Goal: Information Seeking & Learning: Find specific page/section

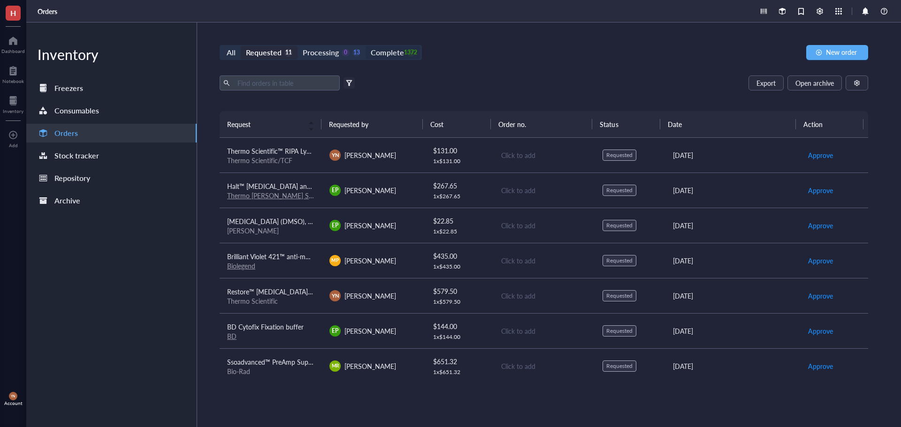
click at [394, 53] on div "Complete" at bounding box center [387, 52] width 33 height 13
click at [365, 46] on input "Complete 1372" at bounding box center [365, 46] width 0 height 0
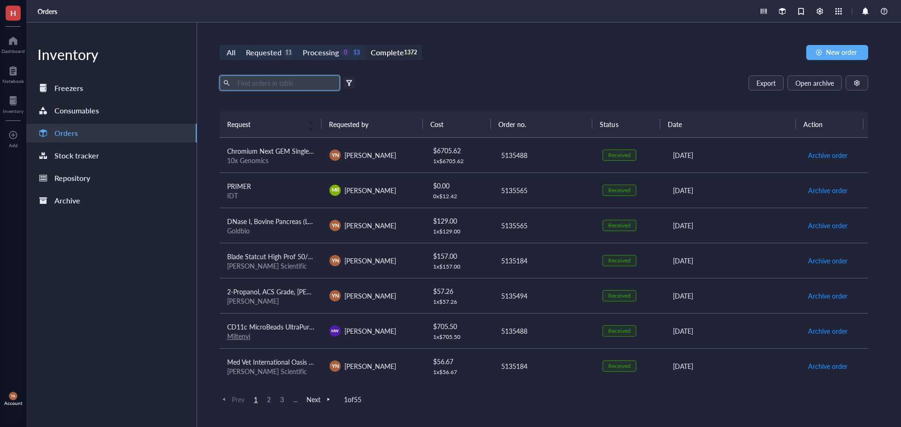
click at [254, 83] on input "text" at bounding box center [285, 83] width 102 height 14
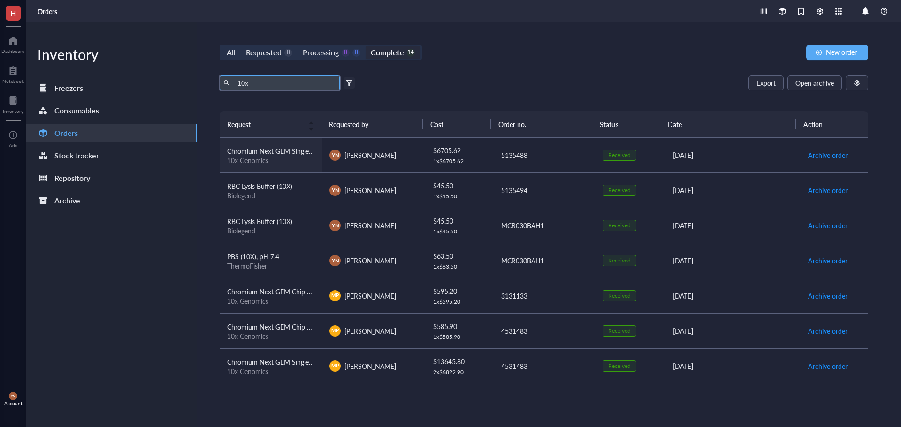
click at [292, 156] on div "10x Genomics" at bounding box center [270, 160] width 87 height 8
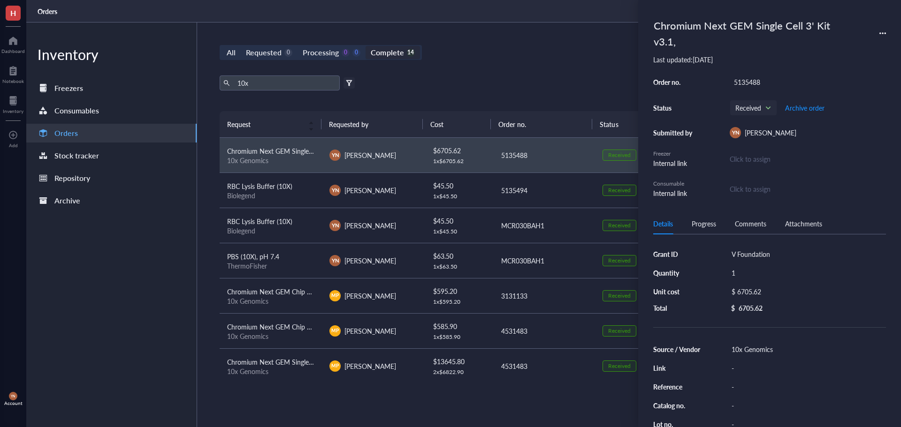
click at [598, 55] on div "All Requested 0 Processing 0 0 Complete 14 New order" at bounding box center [543, 52] width 648 height 15
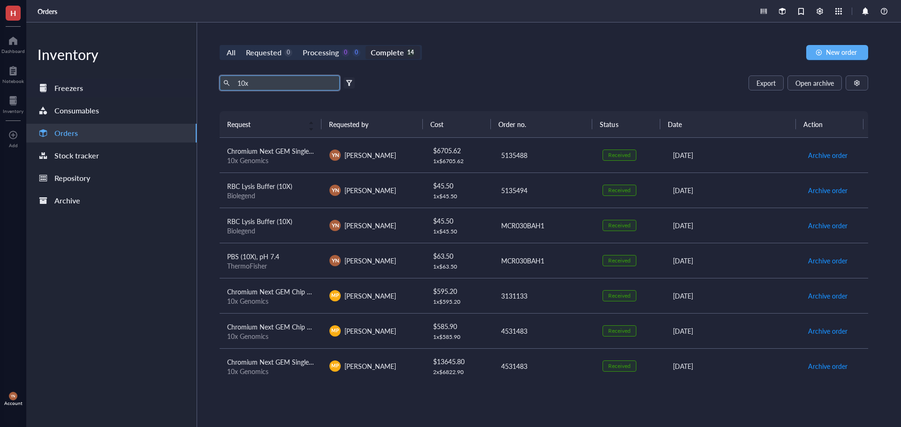
drag, startPoint x: 264, startPoint y: 82, endPoint x: 187, endPoint y: 83, distance: 76.5
click at [187, 83] on div "Inventory Freezers Consumables Orders Stock tracker Repository Archive All Requ…" at bounding box center [463, 225] width 874 height 405
type input "goldbio"
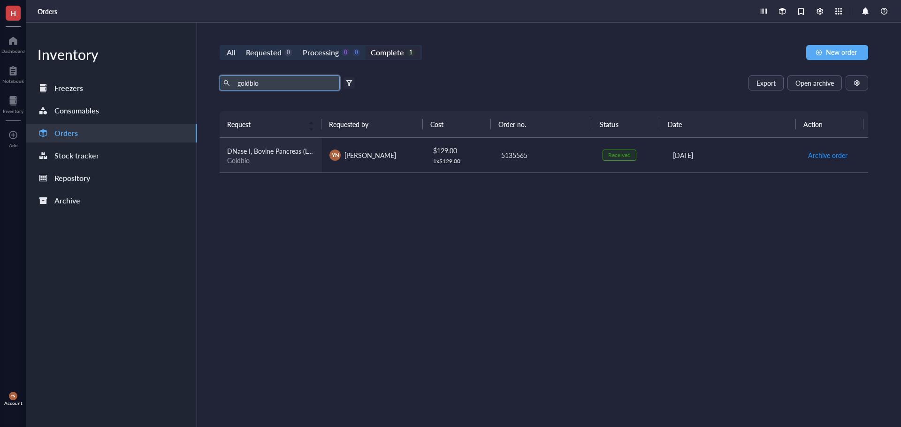
click at [269, 164] on div "Goldbio" at bounding box center [270, 160] width 87 height 8
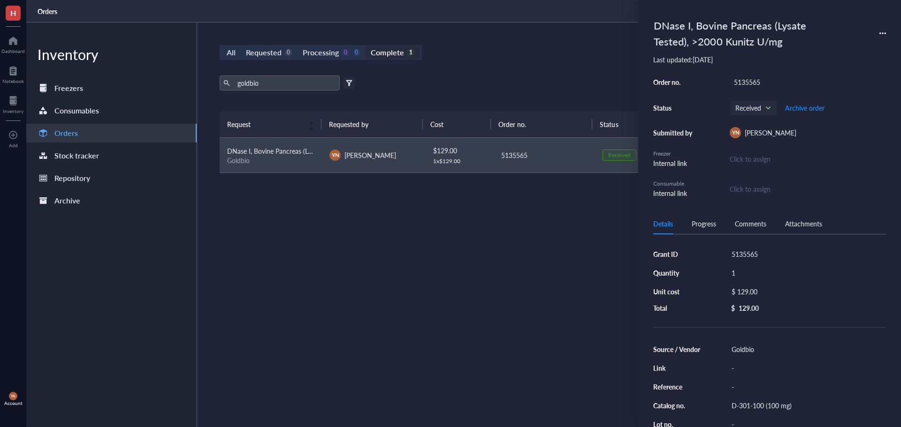
click at [757, 259] on div "5135565" at bounding box center [806, 254] width 159 height 13
click at [755, 254] on input "5135565" at bounding box center [744, 254] width 34 height 12
type input "[PERSON_NAME] Foundation"
click at [751, 292] on div "$ 129.00" at bounding box center [804, 291] width 155 height 13
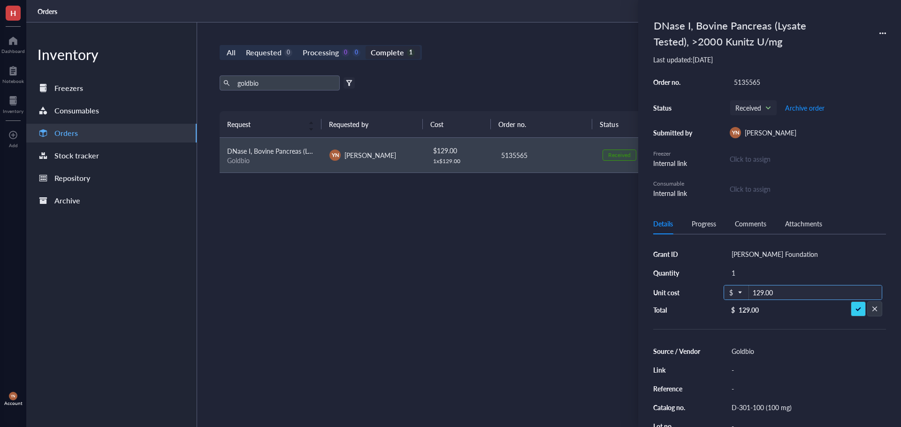
click at [752, 291] on input "129.00" at bounding box center [815, 293] width 133 height 15
click at [770, 294] on input "129.00" at bounding box center [815, 293] width 133 height 15
type input "141.99"
click at [454, 323] on div "Request Requested by Cost Order no. Status Date Action DNase I, Bovine Pancreas…" at bounding box center [543, 247] width 648 height 272
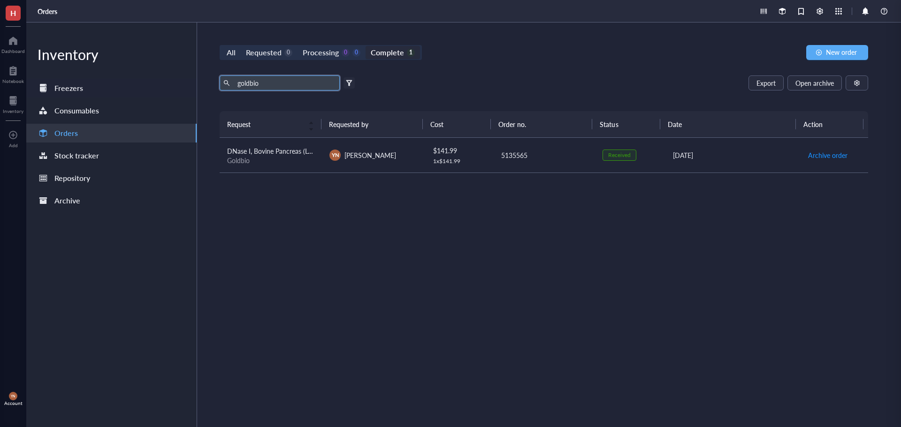
drag, startPoint x: 276, startPoint y: 85, endPoint x: 157, endPoint y: 85, distance: 119.6
click at [157, 85] on div "Inventory Freezers Consumables Orders Stock tracker Repository Archive All Requ…" at bounding box center [463, 225] width 874 height 405
click at [574, 64] on div "All Requested 0 Processing 0 0 Complete 1 New order Export Open archive Filter …" at bounding box center [543, 225] width 693 height 405
click at [345, 55] on div "0" at bounding box center [345, 53] width 8 height 8
click at [297, 46] on input "Processing 0 0" at bounding box center [297, 46] width 0 height 0
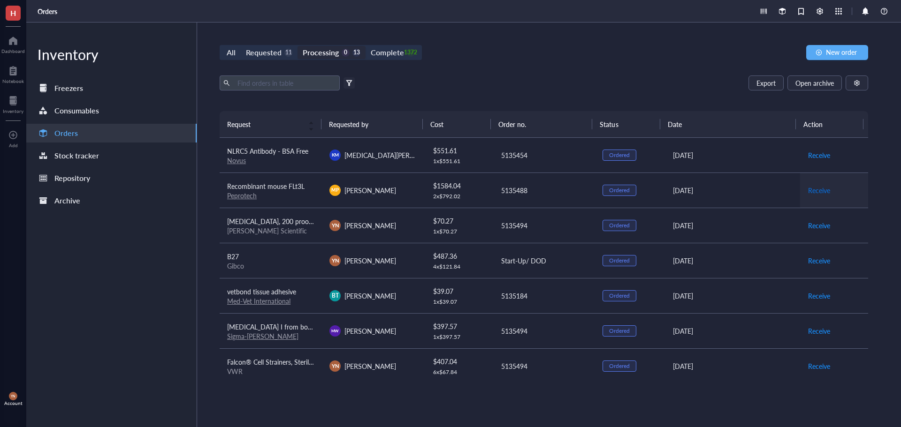
click at [808, 191] on span "Receive" at bounding box center [819, 190] width 22 height 10
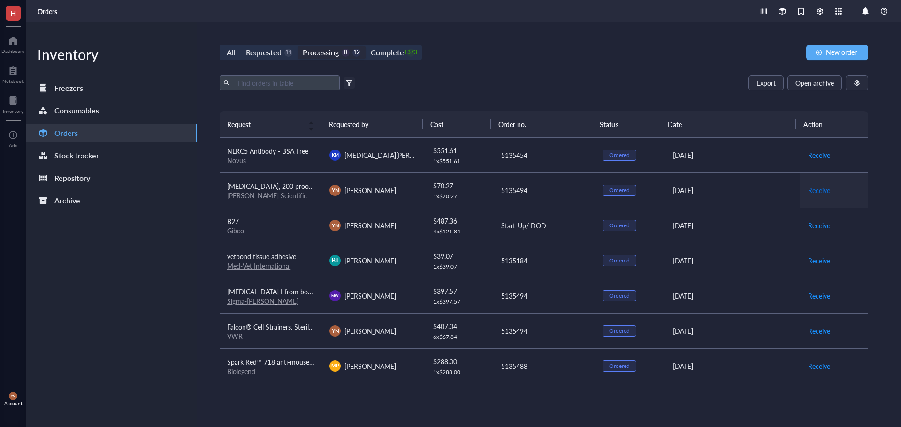
click at [811, 188] on span "Receive" at bounding box center [819, 190] width 22 height 10
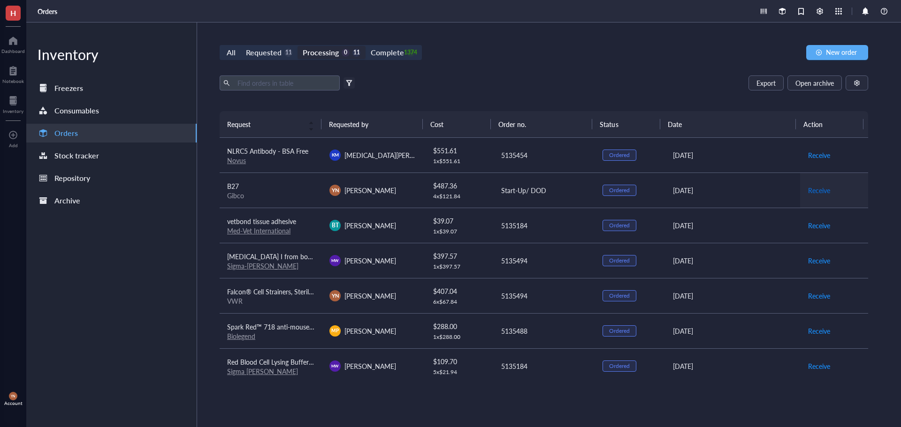
click at [812, 190] on span "Receive" at bounding box center [819, 190] width 22 height 10
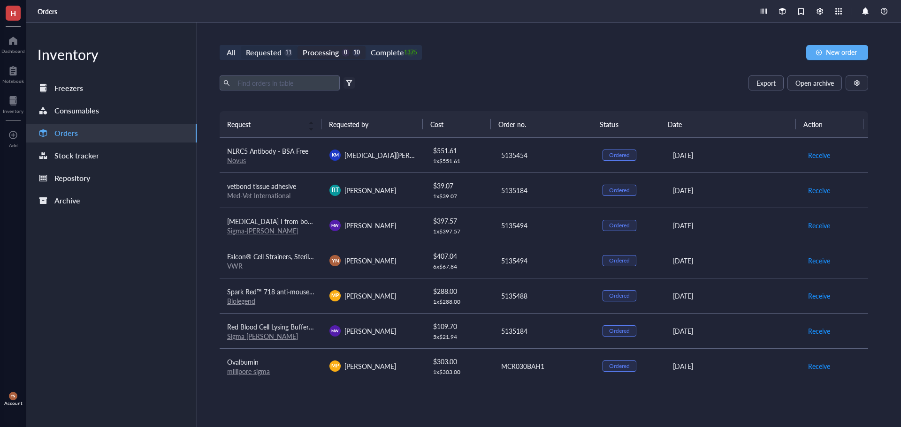
click at [274, 56] on div "Requested" at bounding box center [264, 52] width 36 height 13
click at [241, 46] on input "Requested 11" at bounding box center [241, 46] width 0 height 0
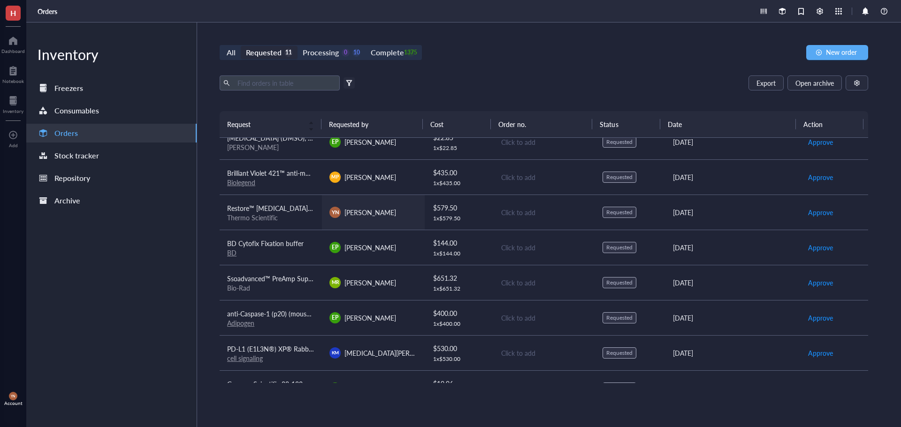
scroll to position [142, 0]
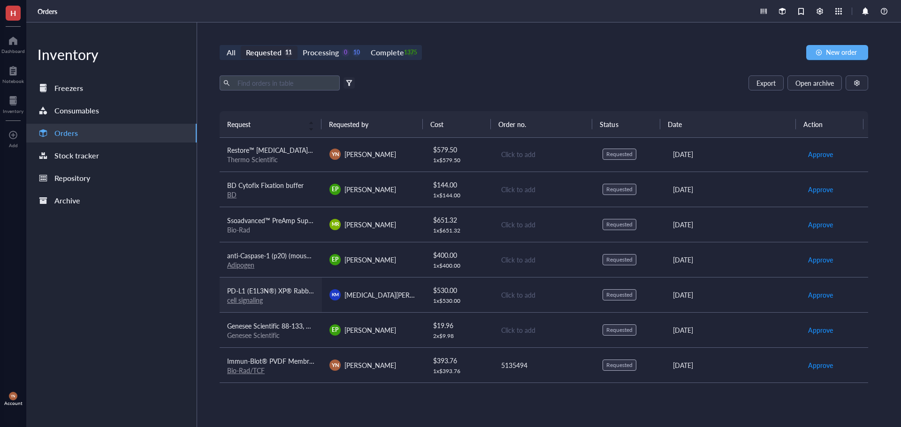
click at [282, 290] on span "PD-L1 (E1L3N®) XP® Rabbit mAb #13684" at bounding box center [289, 290] width 125 height 9
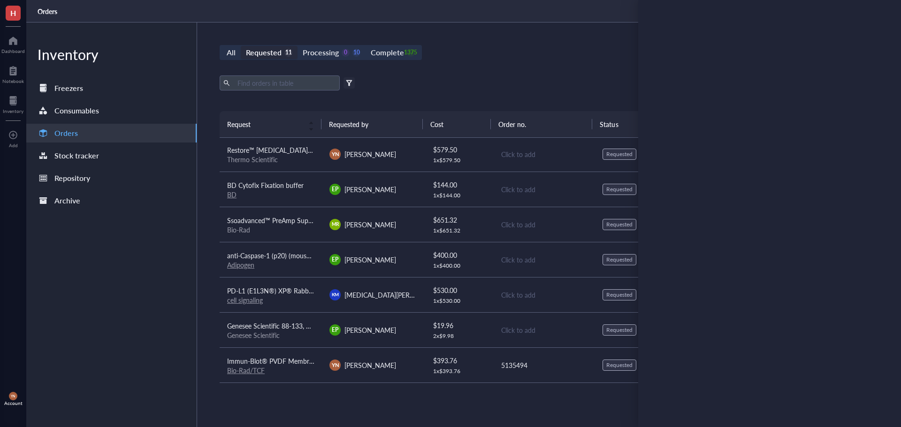
click at [520, 75] on div "All Requested 11 Processing 0 10 Complete 1375 New order Export Open archive Fi…" at bounding box center [543, 225] width 693 height 405
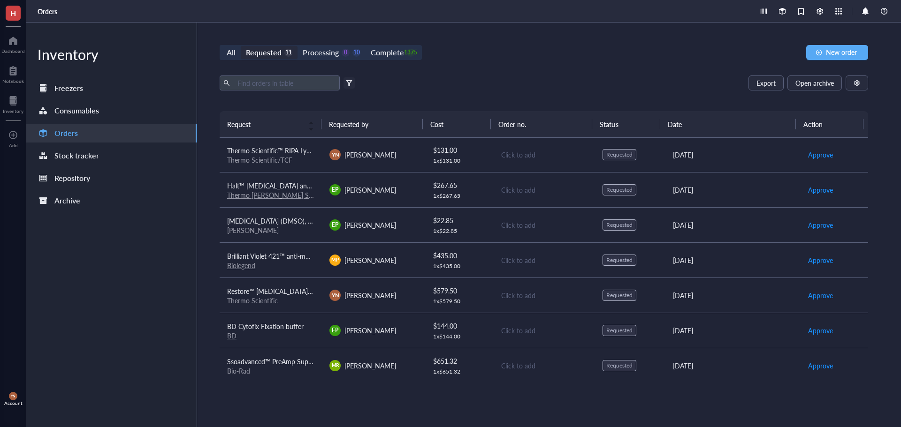
scroll to position [0, 0]
click at [265, 48] on div "Requested" at bounding box center [264, 52] width 36 height 13
click at [241, 46] on input "Requested 11" at bounding box center [241, 46] width 0 height 0
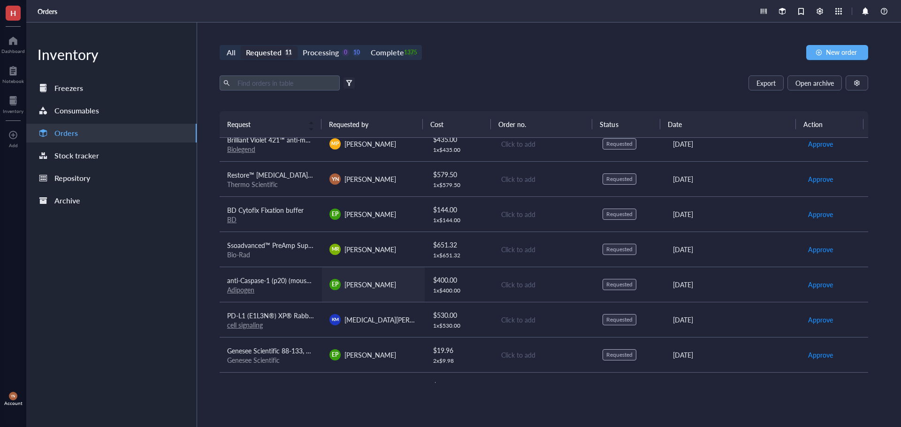
scroll to position [95, 0]
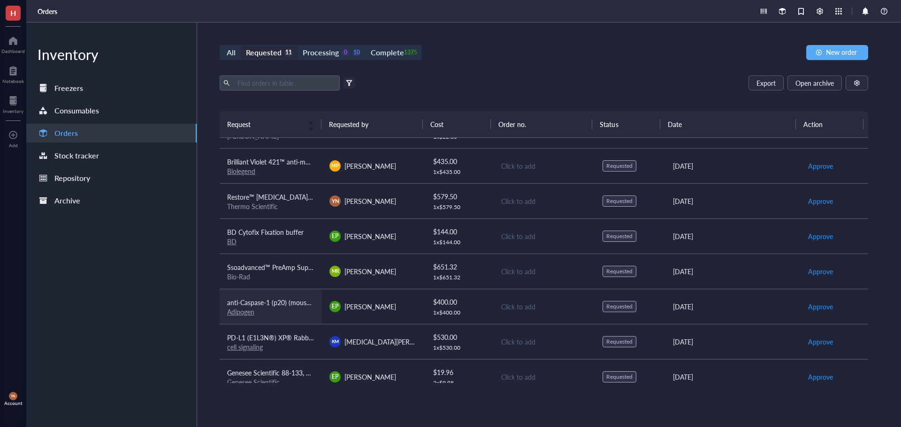
click at [286, 302] on span "anti-Caspase-1 (p20) (mouse), mAb (Casper-1)" at bounding box center [293, 302] width 133 height 9
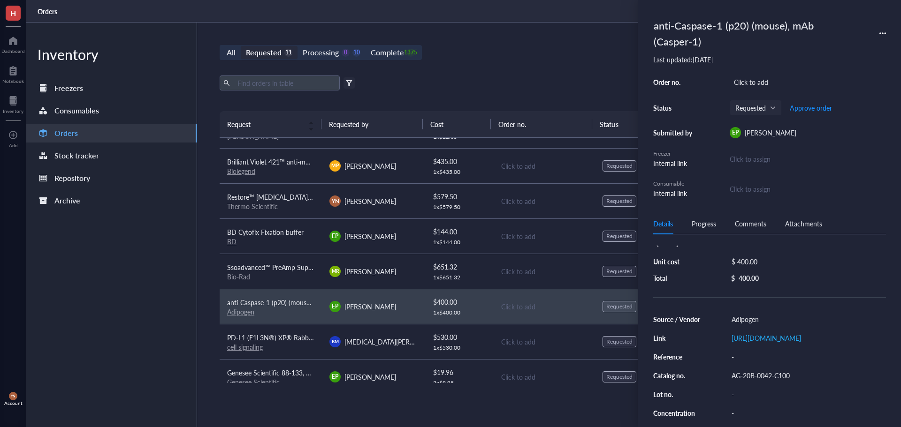
scroll to position [47, 0]
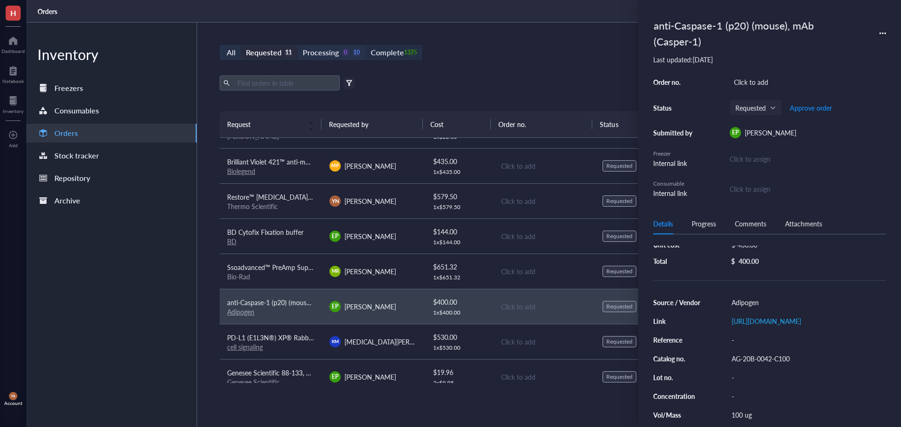
click at [387, 56] on div "Complete" at bounding box center [387, 52] width 33 height 13
click at [365, 46] on input "Complete 1375" at bounding box center [365, 46] width 0 height 0
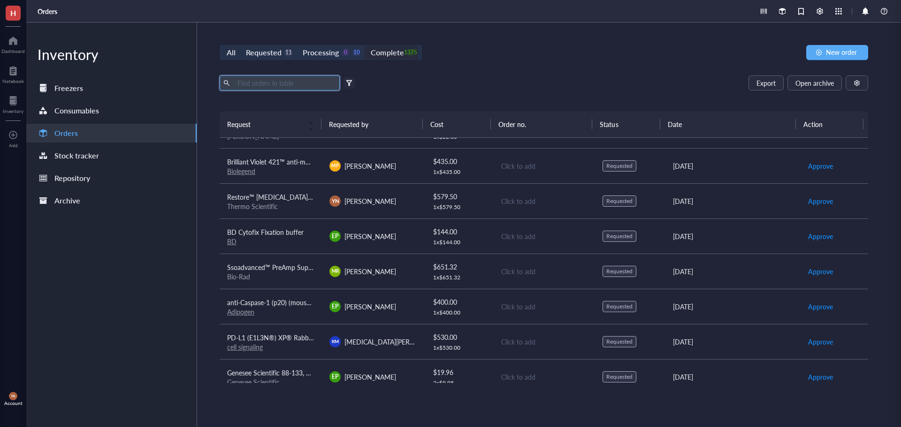
click at [273, 89] on input "text" at bounding box center [285, 83] width 102 height 14
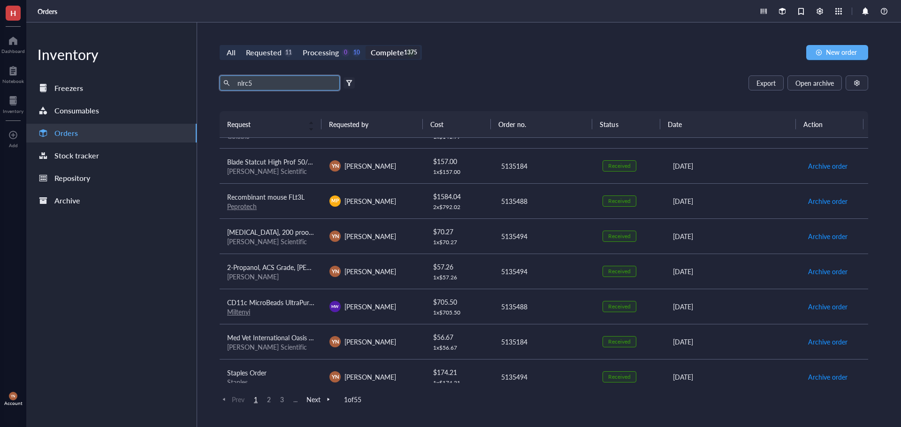
type input "nlrc5"
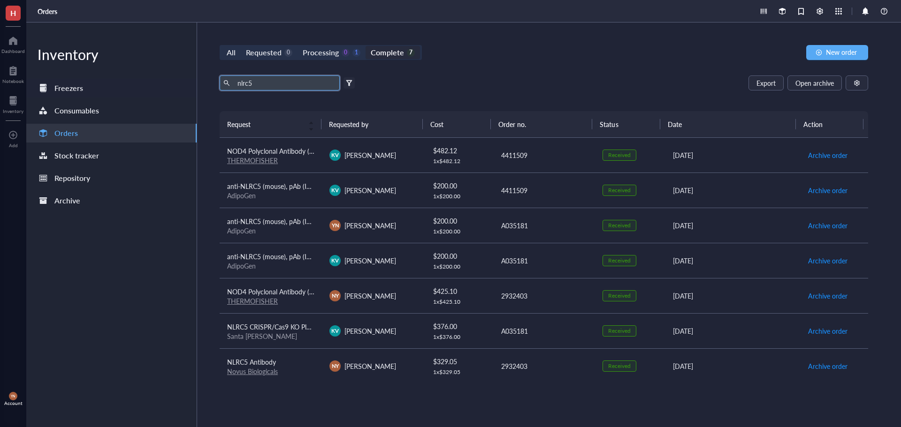
drag, startPoint x: 257, startPoint y: 88, endPoint x: 155, endPoint y: 86, distance: 102.7
click at [155, 86] on div "Inventory Freezers Consumables Orders Stock tracker Repository Archive All Requ…" at bounding box center [463, 225] width 874 height 405
drag, startPoint x: 473, startPoint y: 78, endPoint x: 381, endPoint y: 78, distance: 91.9
click at [473, 78] on div "Export Open archive" at bounding box center [543, 83] width 648 height 15
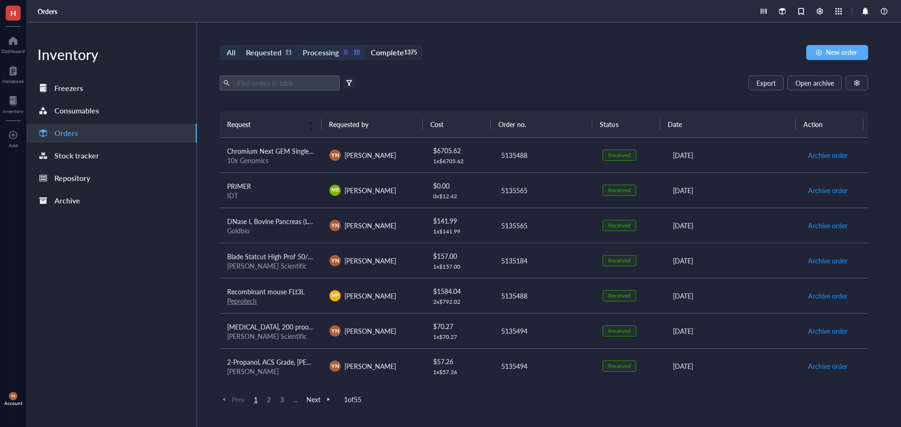
click at [278, 56] on div "Requested" at bounding box center [264, 52] width 36 height 13
click at [241, 46] on input "Requested 11" at bounding box center [241, 46] width 0 height 0
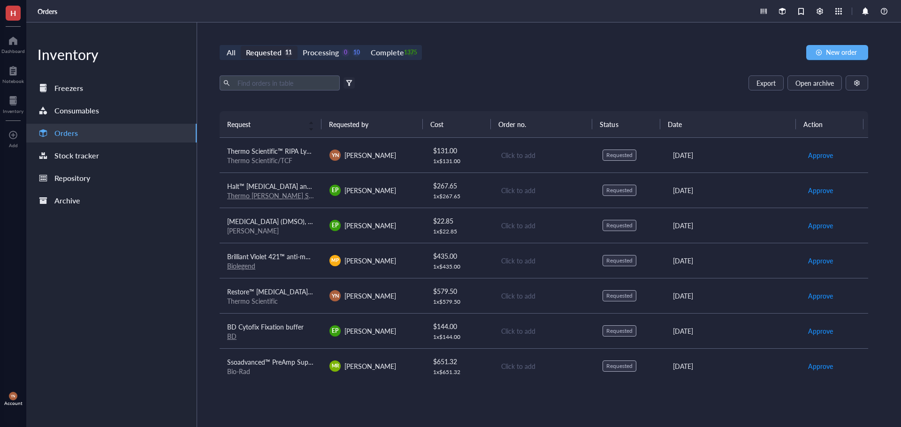
click at [279, 53] on div "Requested" at bounding box center [264, 52] width 36 height 13
click at [241, 46] on input "Requested 11" at bounding box center [241, 46] width 0 height 0
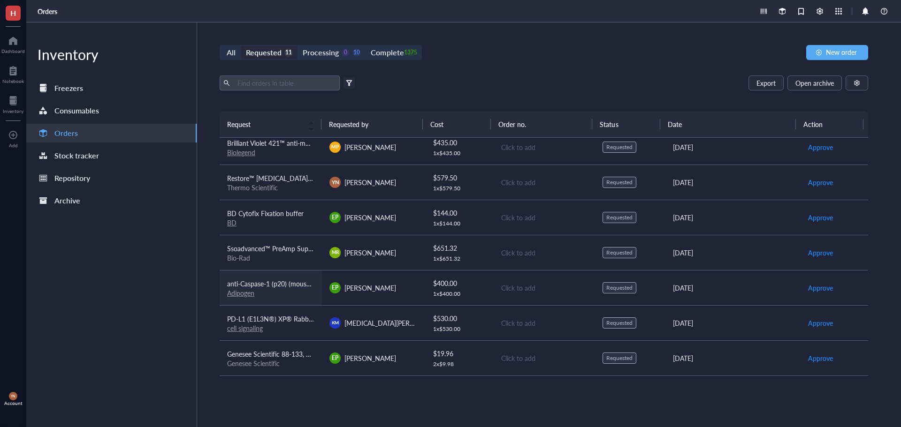
scroll to position [142, 0]
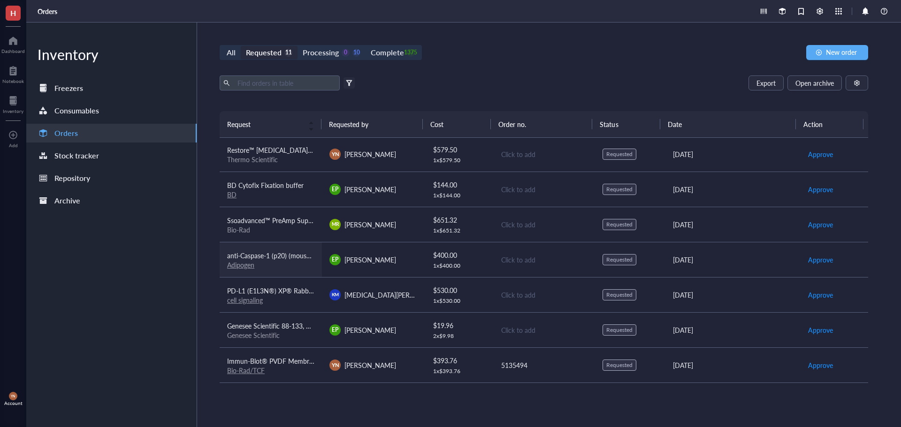
click at [292, 260] on span "anti-Caspase-1 (p20) (mouse), mAb (Casper-1)" at bounding box center [293, 255] width 133 height 9
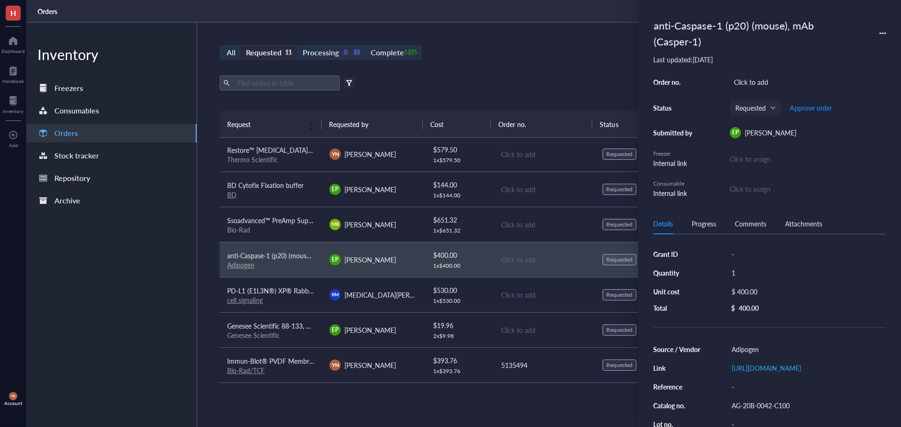
click at [786, 411] on div "AG-20B-0042-C100" at bounding box center [806, 405] width 159 height 13
click at [786, 411] on input "AG-20B-0042-C100" at bounding box center [761, 406] width 68 height 12
click at [472, 69] on div "All Requested 11 Processing 0 10 Complete 1375 New order Export Open archive Fi…" at bounding box center [543, 225] width 693 height 405
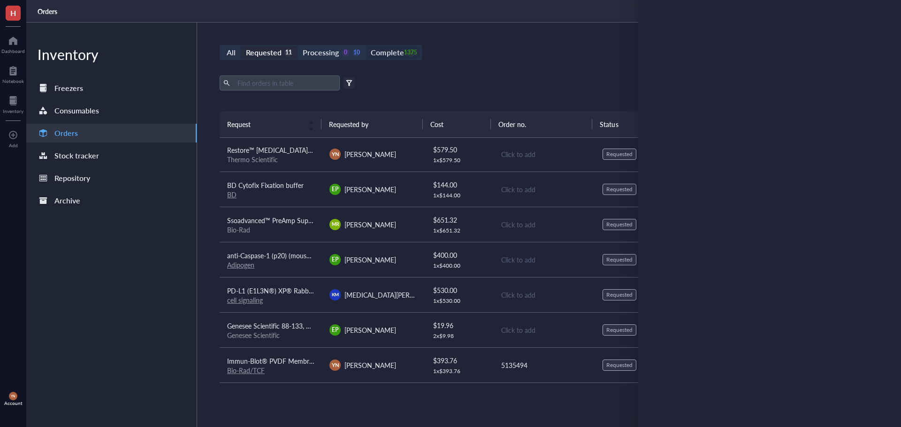
click at [411, 52] on div "1375" at bounding box center [411, 53] width 8 height 8
click at [365, 46] on input "Complete 1375" at bounding box center [365, 46] width 0 height 0
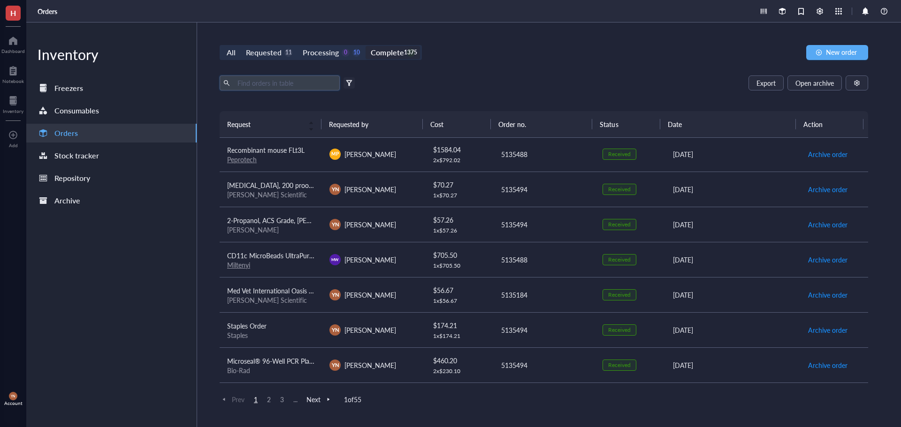
click at [299, 83] on input "text" at bounding box center [285, 83] width 102 height 14
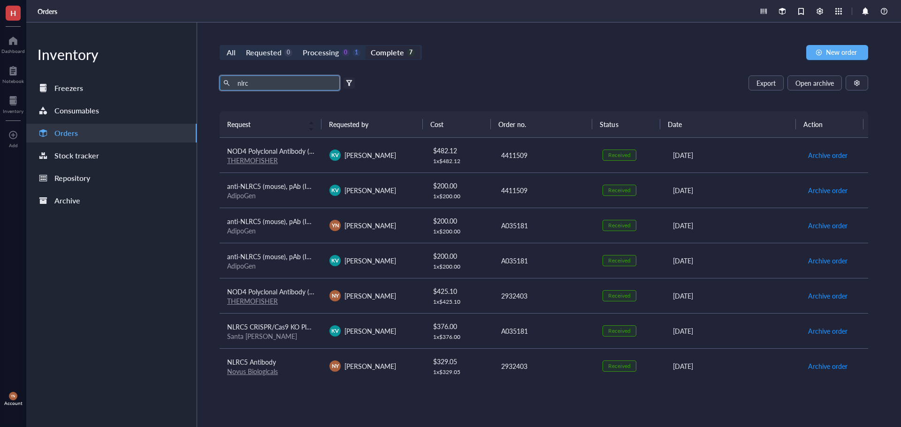
type input "nlrc"
drag, startPoint x: 270, startPoint y: 83, endPoint x: 168, endPoint y: 81, distance: 101.3
click at [169, 81] on div "Inventory Freezers Consumables Orders Stock tracker Repository Archive All Requ…" at bounding box center [463, 225] width 874 height 405
click at [584, 75] on div "All Requested 0 Processing 0 1 Complete 7 New order Export Open archive Filter …" at bounding box center [543, 225] width 693 height 405
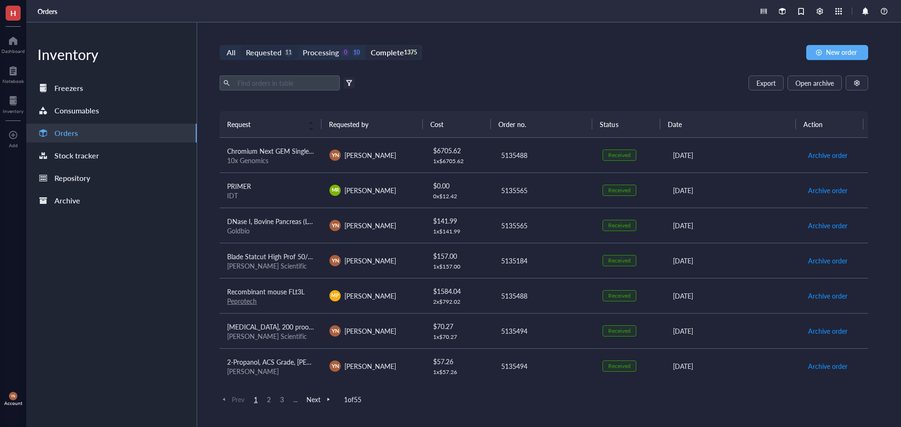
click at [276, 53] on div "Requested" at bounding box center [264, 52] width 36 height 13
click at [241, 46] on input "Requested 11" at bounding box center [241, 46] width 0 height 0
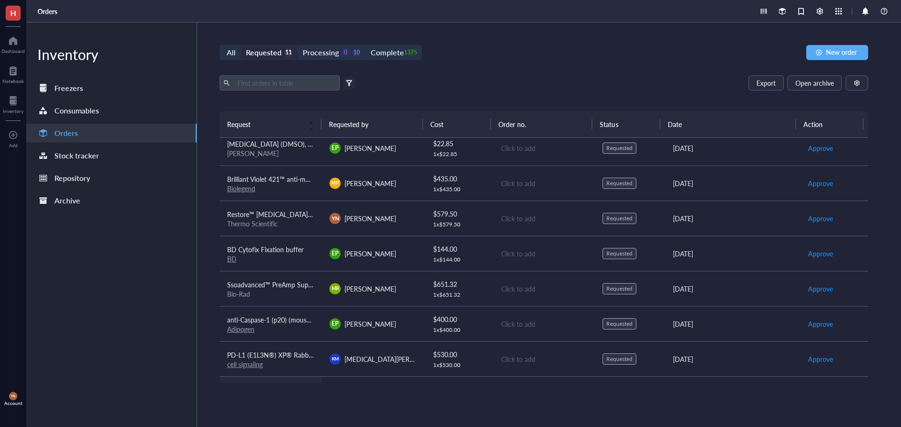
scroll to position [142, 0]
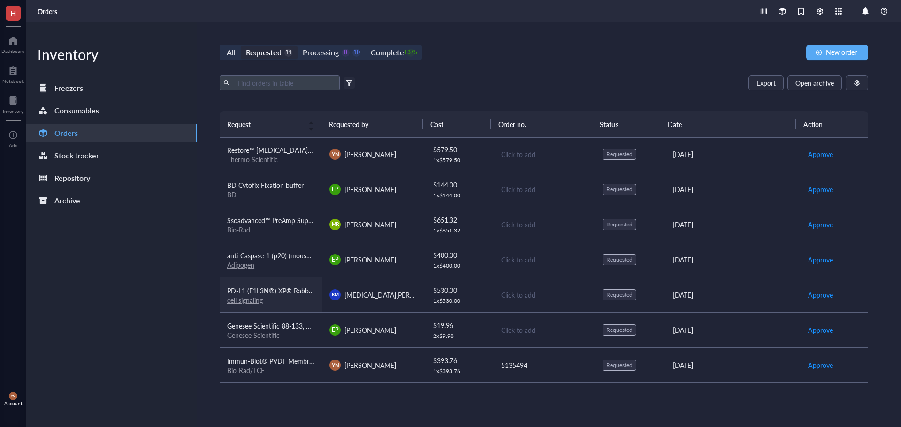
click at [282, 282] on td "PD-L1 (E1L3N®) XP® Rabbit mAb #13684 cell signaling" at bounding box center [270, 294] width 102 height 35
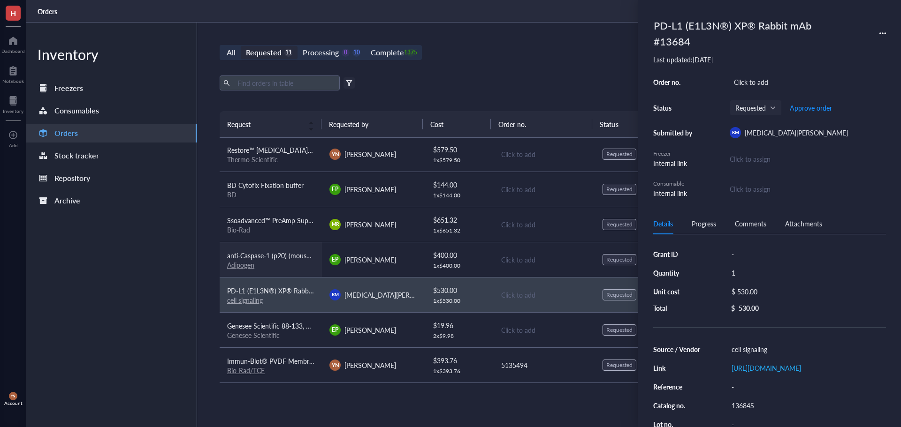
click at [277, 258] on span "anti-Caspase-1 (p20) (mouse), mAb (Casper-1)" at bounding box center [293, 255] width 133 height 9
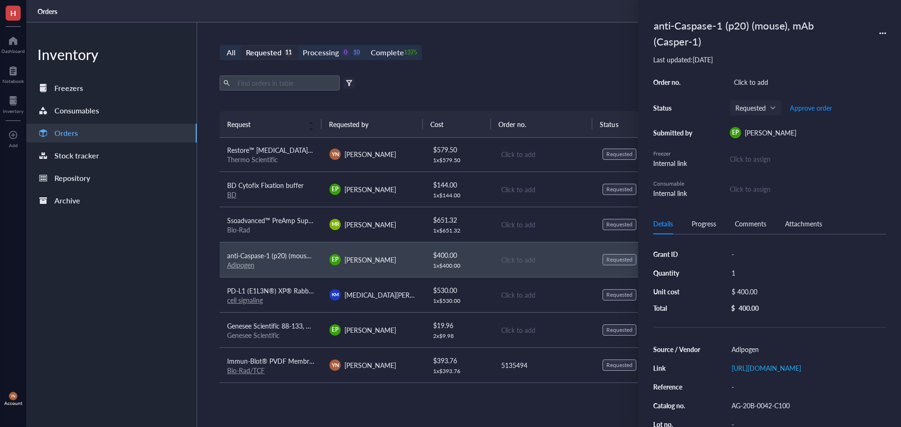
click at [725, 26] on div "anti-Caspase-1 (p20) (mouse), mAb (Casper-1)" at bounding box center [747, 33] width 197 height 37
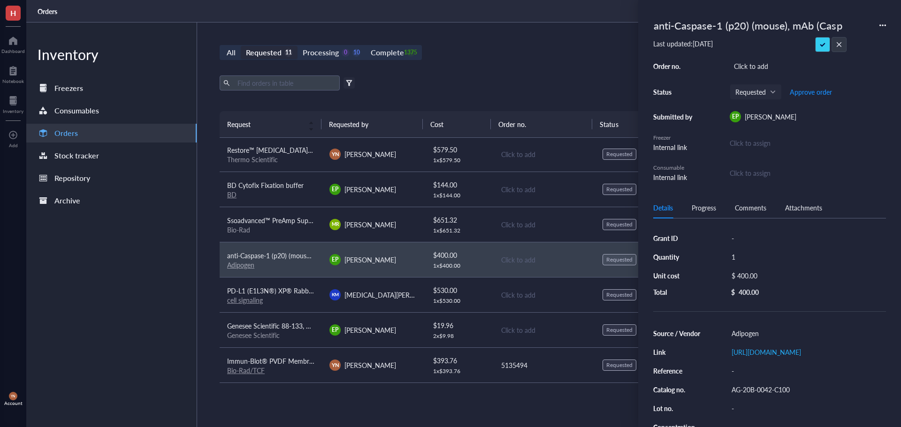
scroll to position [0, 20]
click at [725, 26] on input "anti-Caspase-1 (p20) (mouse), mAb (Casper-1)" at bounding box center [748, 25] width 196 height 20
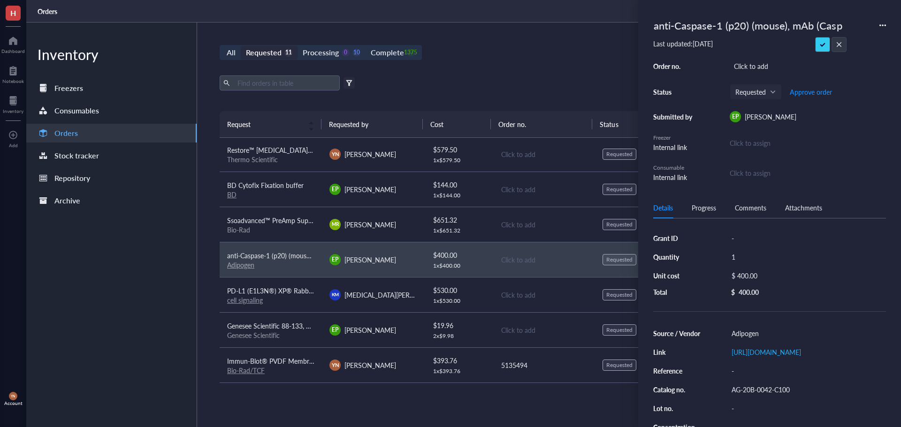
click at [764, 356] on div "Source / Vendor Adipogen Link [URL][DOMAIN_NAME] Reference - Catalog no. AG-20B…" at bounding box center [769, 403] width 233 height 153
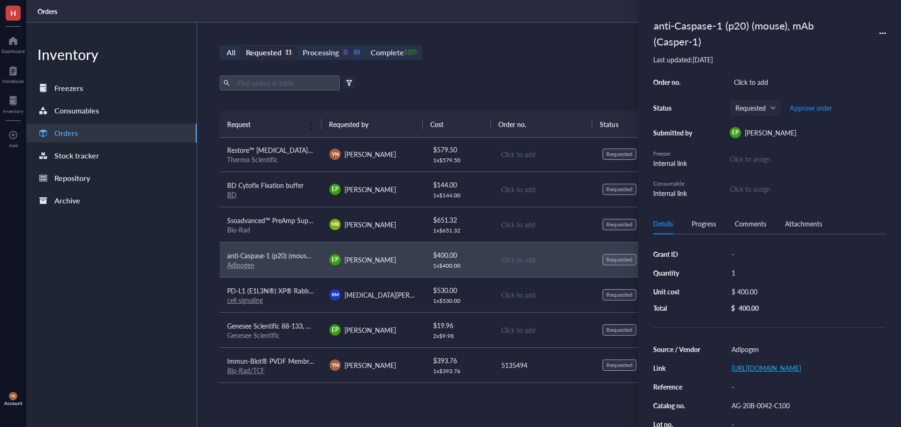
click at [790, 370] on link "[URL][DOMAIN_NAME]" at bounding box center [765, 367] width 69 height 9
click at [273, 81] on input "text" at bounding box center [285, 83] width 102 height 14
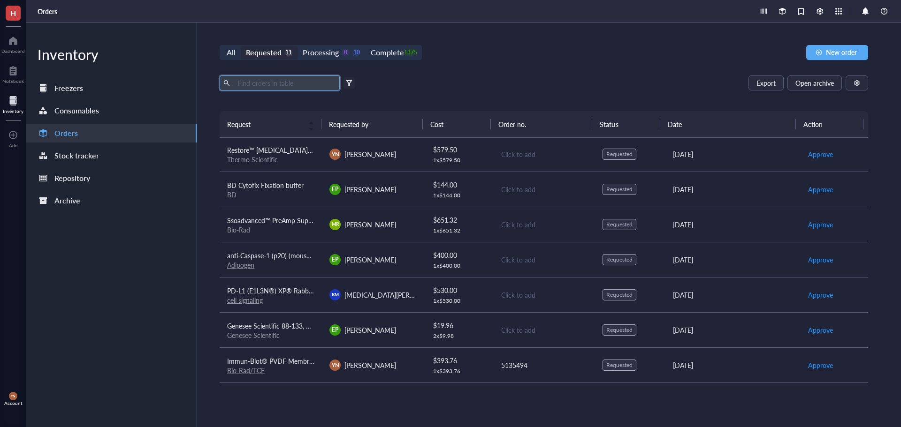
click at [15, 98] on div at bounding box center [13, 100] width 21 height 15
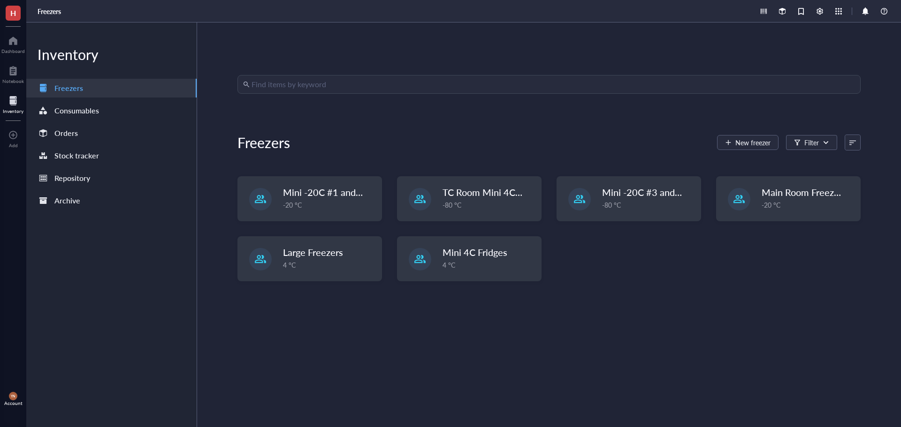
click at [268, 79] on input "search" at bounding box center [552, 85] width 603 height 18
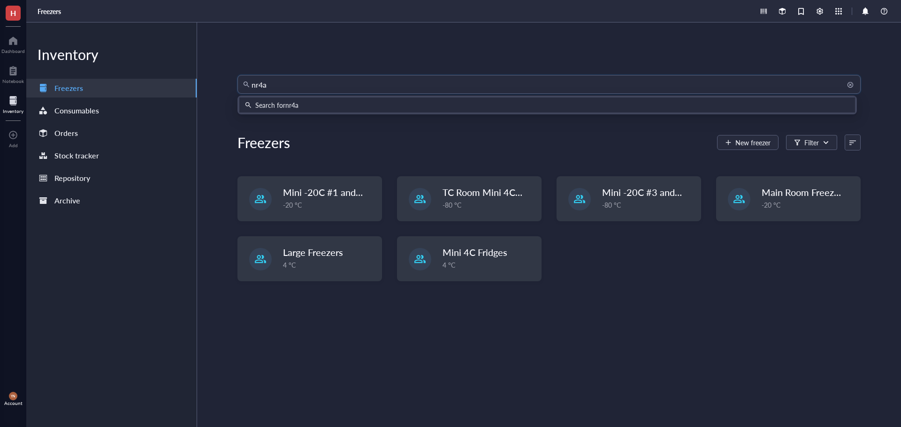
type input "nr4a1"
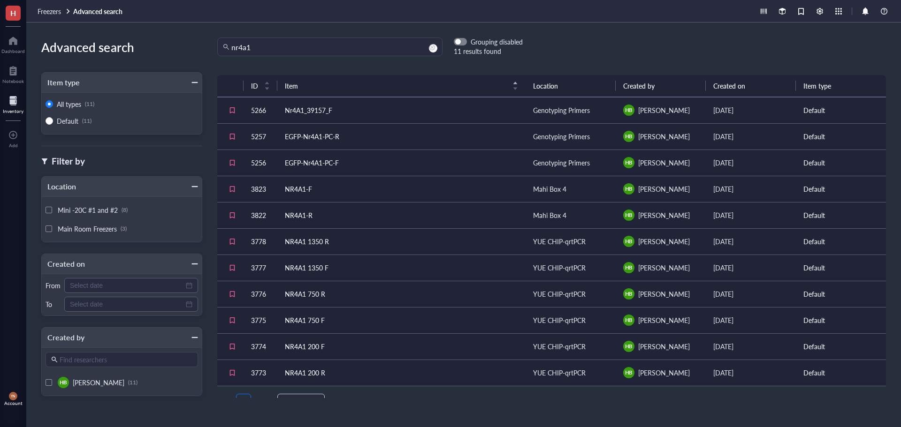
click at [16, 100] on div at bounding box center [13, 100] width 21 height 15
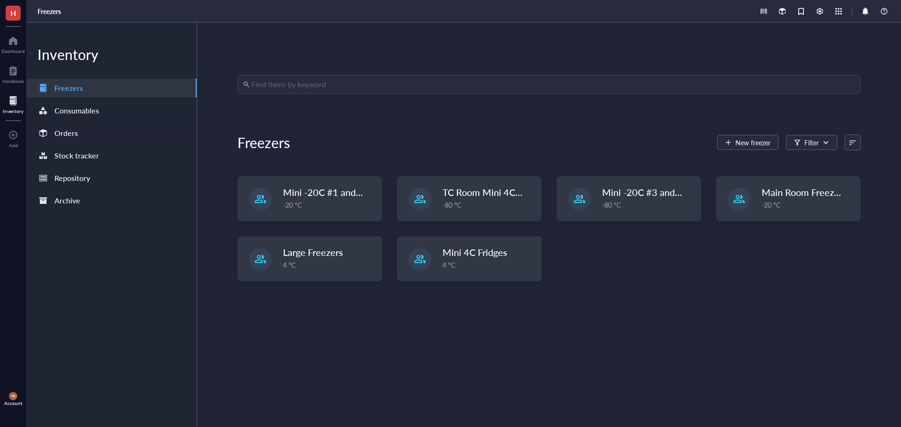
click at [75, 133] on div "Orders" at bounding box center [65, 133] width 23 height 13
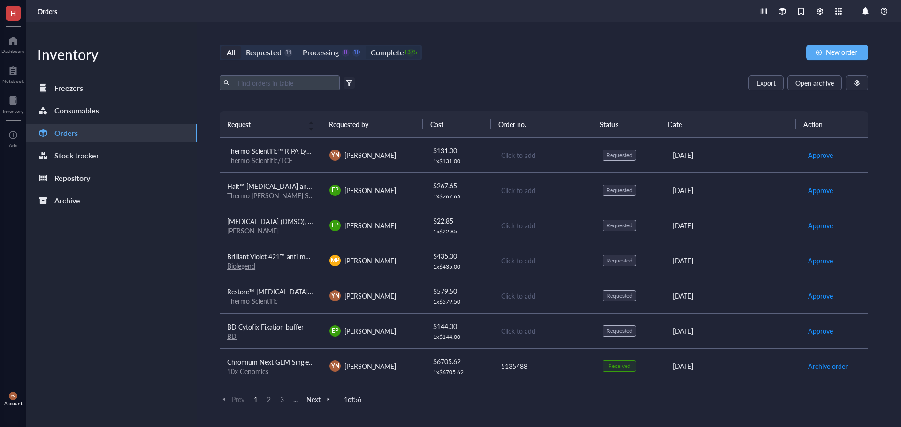
click at [393, 50] on div "Complete" at bounding box center [387, 52] width 33 height 13
click at [365, 46] on input "Complete 1375" at bounding box center [365, 46] width 0 height 0
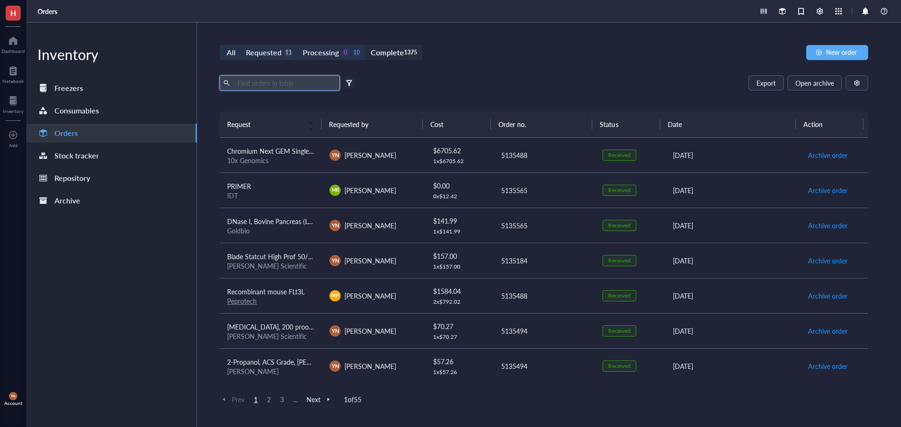
click at [285, 88] on input "text" at bounding box center [285, 83] width 102 height 14
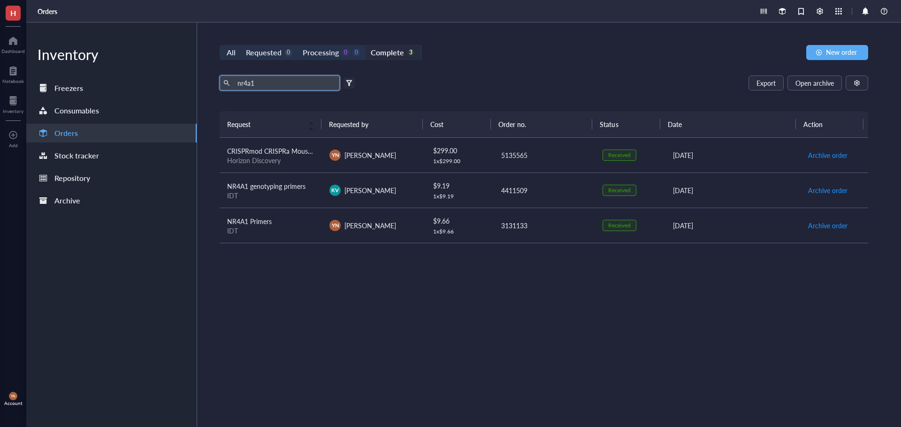
click at [498, 82] on div "nr4a1 Export Open archive" at bounding box center [543, 83] width 648 height 15
drag, startPoint x: 268, startPoint y: 84, endPoint x: 233, endPoint y: 86, distance: 35.3
click at [233, 86] on span "nr4a1" at bounding box center [279, 83] width 120 height 15
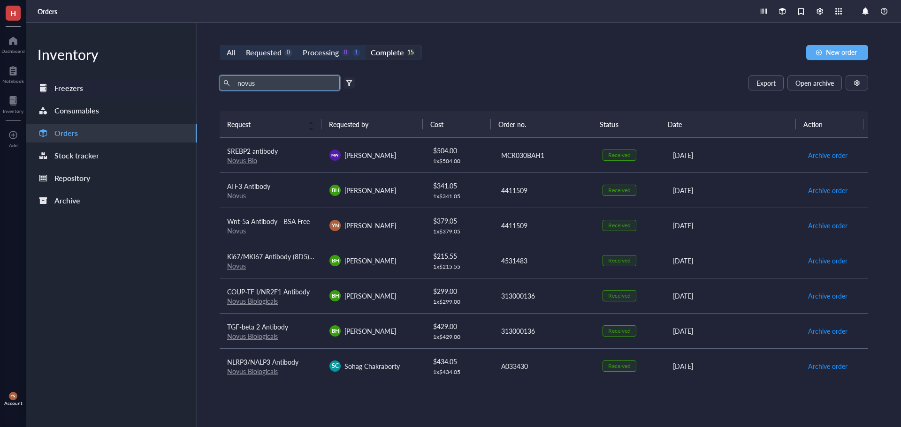
drag, startPoint x: 208, startPoint y: 81, endPoint x: 153, endPoint y: 81, distance: 54.9
click at [153, 81] on div "Inventory Freezers Consumables Orders Stock tracker Repository Archive All Requ…" at bounding box center [463, 225] width 874 height 405
type input "m"
type input "n"
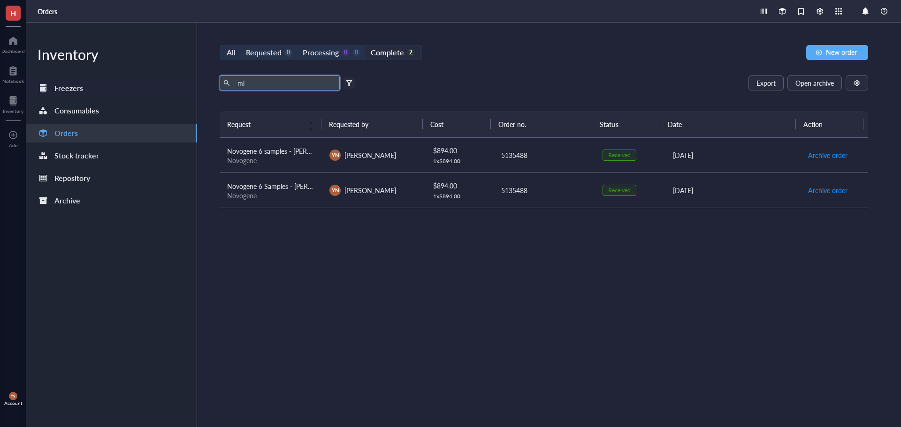
type input "m"
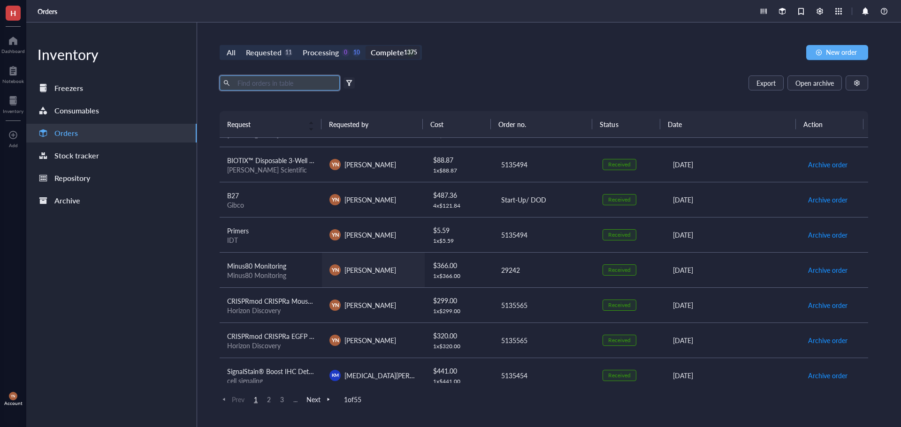
scroll to position [634, 0]
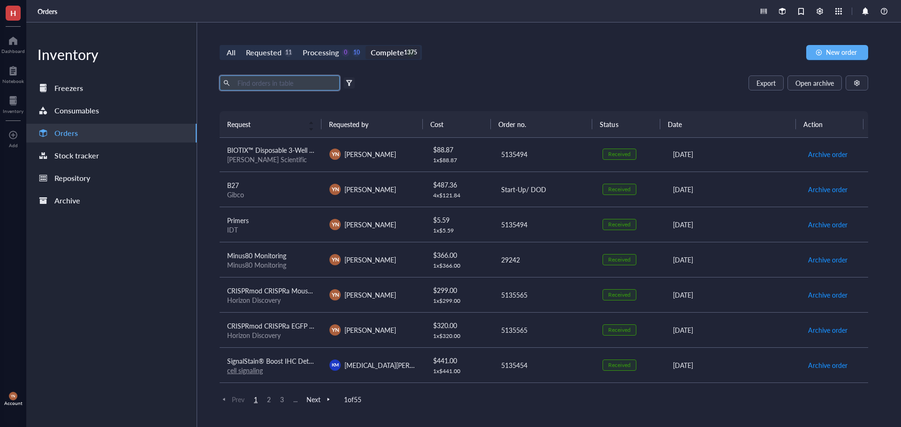
click at [251, 83] on input "text" at bounding box center [285, 83] width 102 height 14
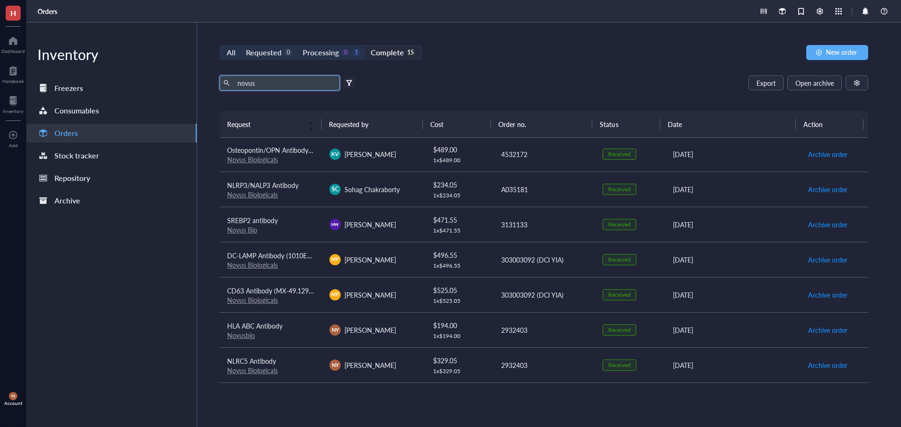
scroll to position [282, 0]
type input "n"
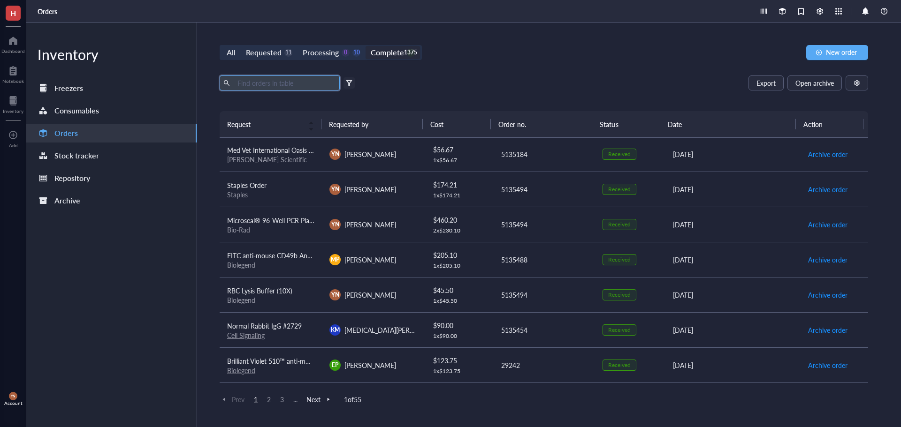
scroll to position [634, 0]
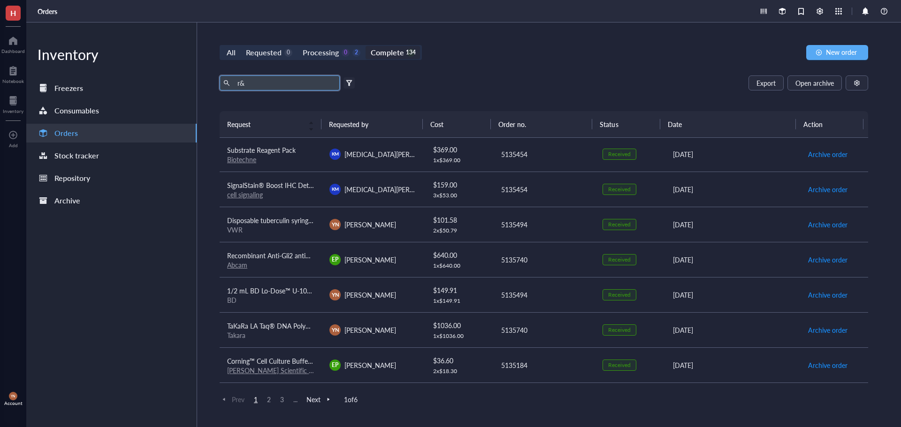
type input "r"
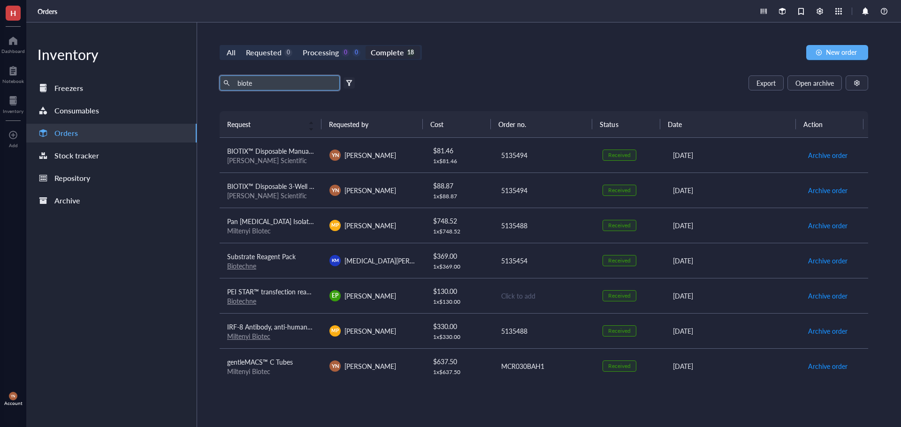
type input "biot"
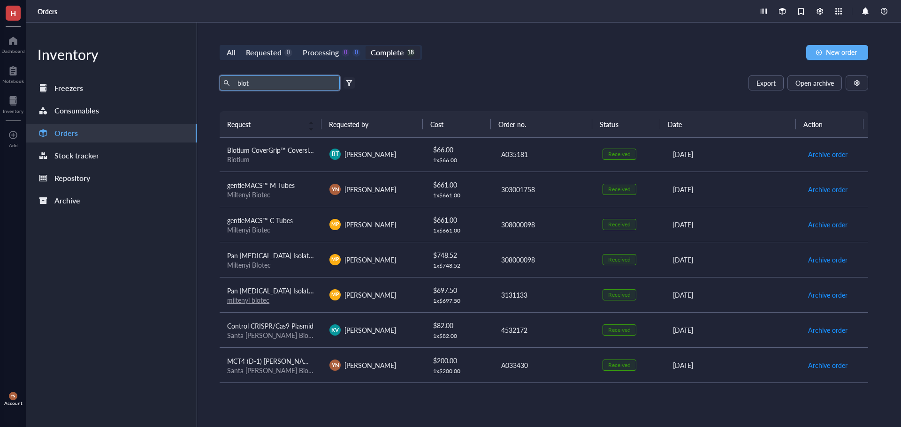
scroll to position [153, 0]
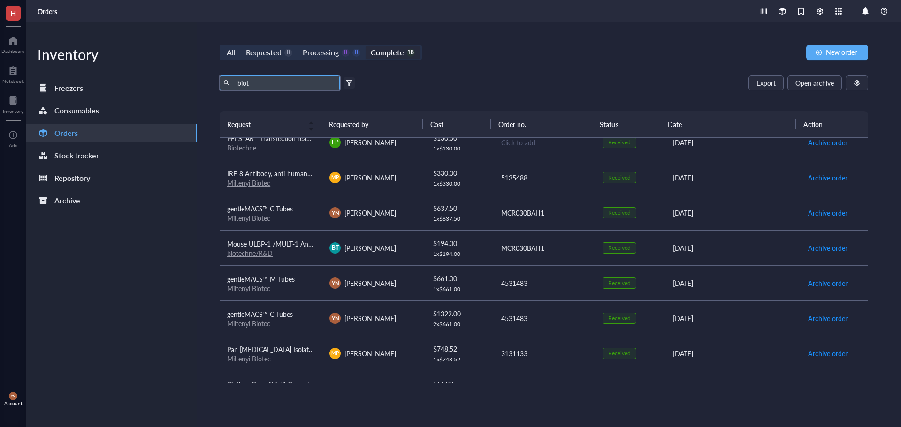
drag, startPoint x: 267, startPoint y: 86, endPoint x: 204, endPoint y: 85, distance: 62.8
click at [204, 85] on div "All Requested 0 Processing 0 0 Complete 18 New order biot Export Open archive F…" at bounding box center [543, 225] width 693 height 405
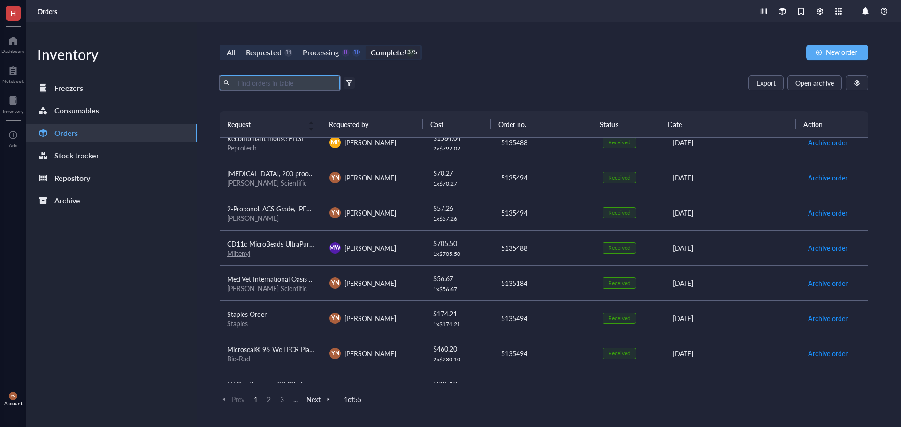
click at [449, 91] on div "Export Open archive Filter by: Requester Requested on Source / Vendor Last upda…" at bounding box center [543, 94] width 648 height 36
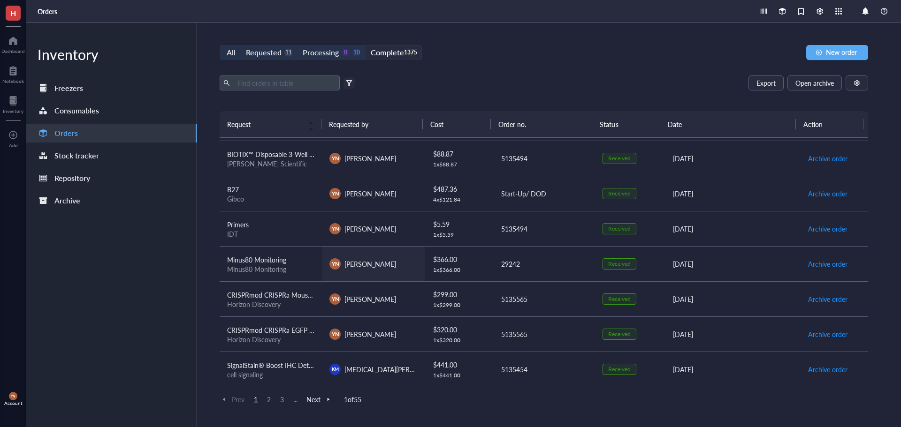
scroll to position [634, 0]
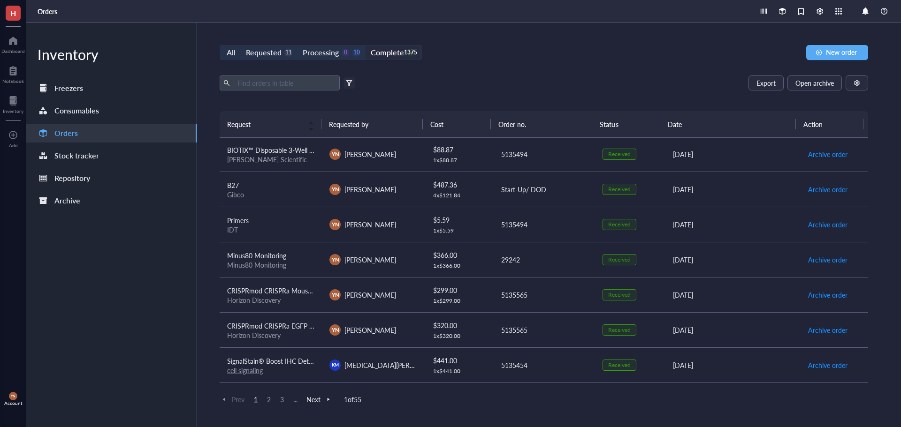
click at [267, 400] on span "2" at bounding box center [268, 399] width 11 height 8
click at [283, 400] on span "3" at bounding box center [281, 399] width 11 height 8
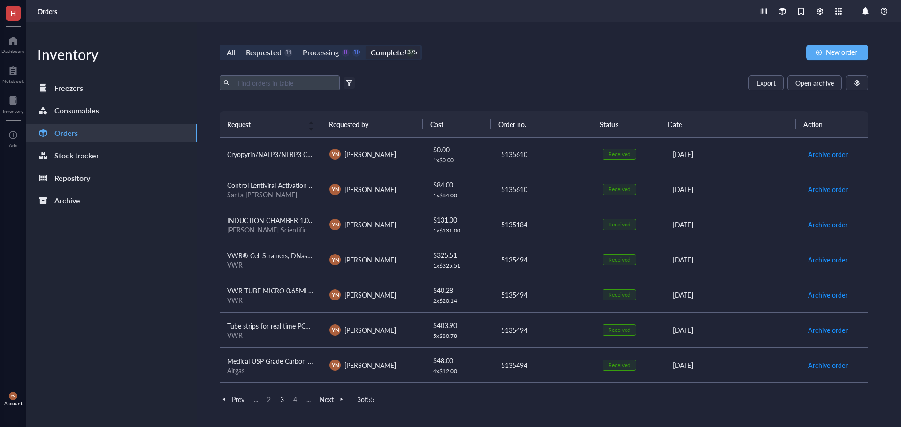
click at [292, 401] on span "4" at bounding box center [294, 399] width 11 height 8
click at [295, 398] on span "5" at bounding box center [294, 399] width 11 height 8
click at [287, 76] on input "text" at bounding box center [285, 83] width 102 height 14
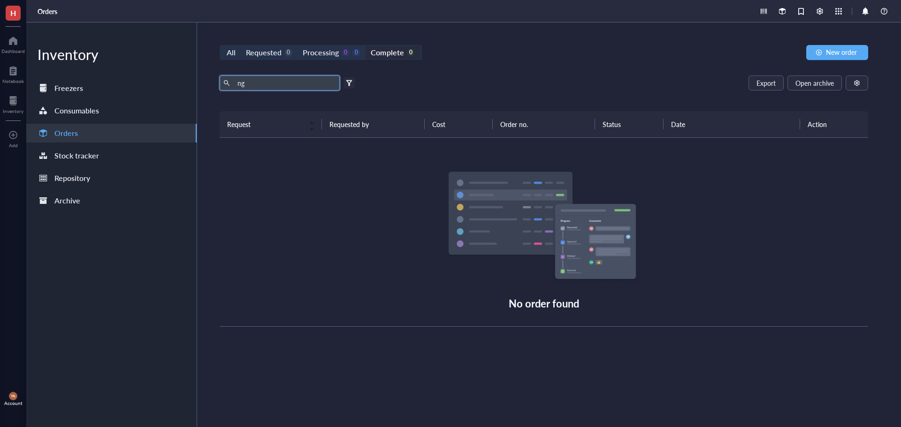
type input "n"
type input "m"
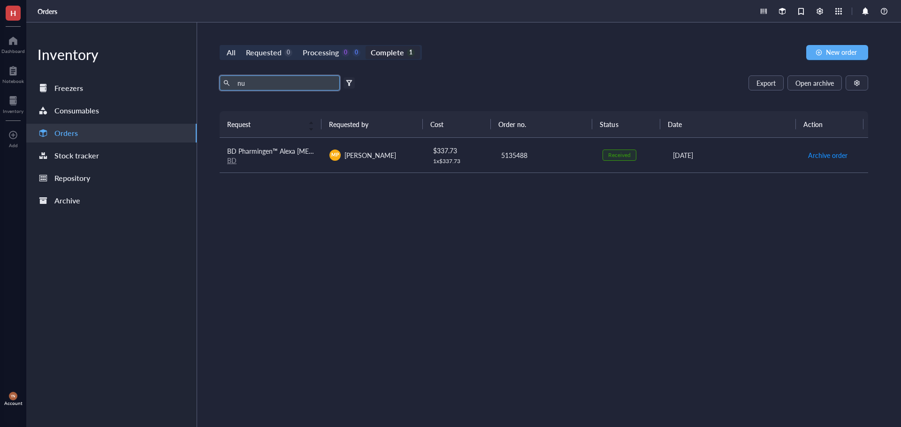
type input "n"
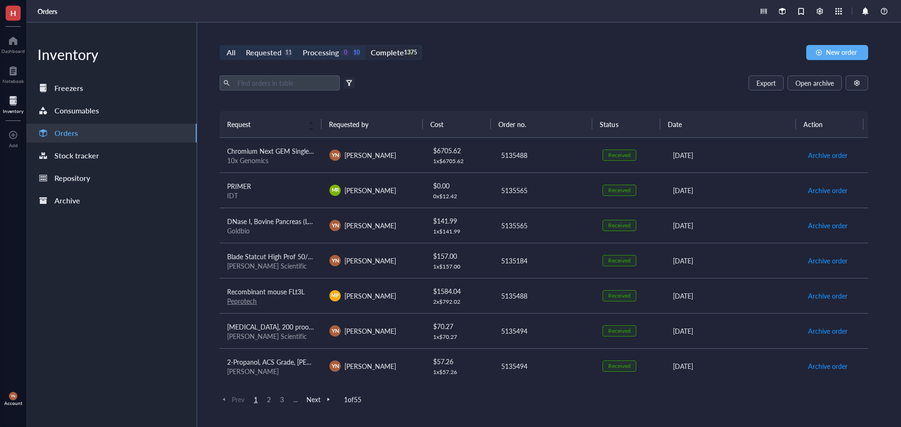
click at [14, 108] on div "Inventory" at bounding box center [13, 111] width 21 height 6
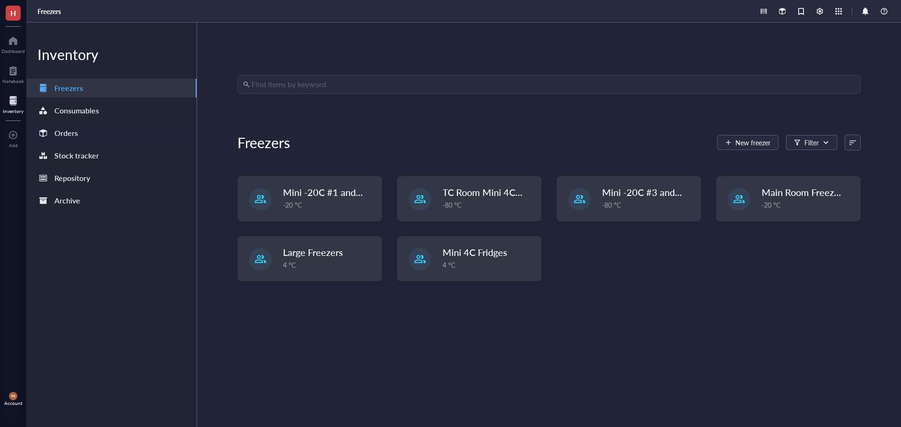
click at [70, 136] on div "Orders" at bounding box center [65, 133] width 23 height 13
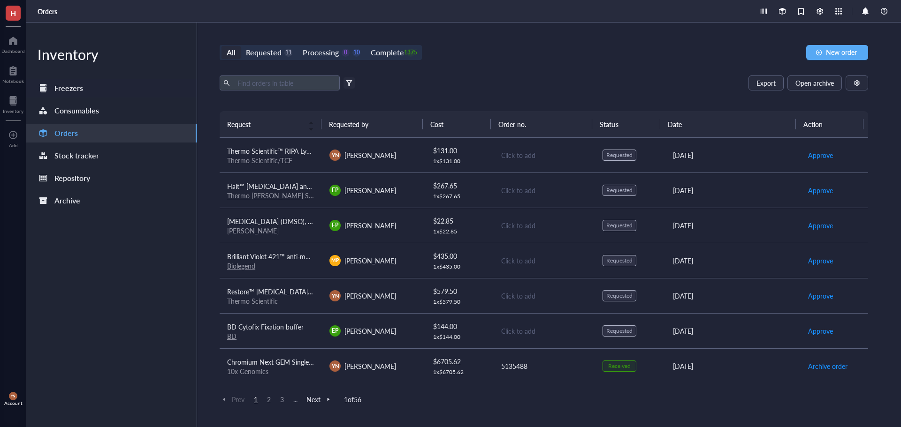
click at [73, 87] on div "Freezers" at bounding box center [68, 88] width 29 height 13
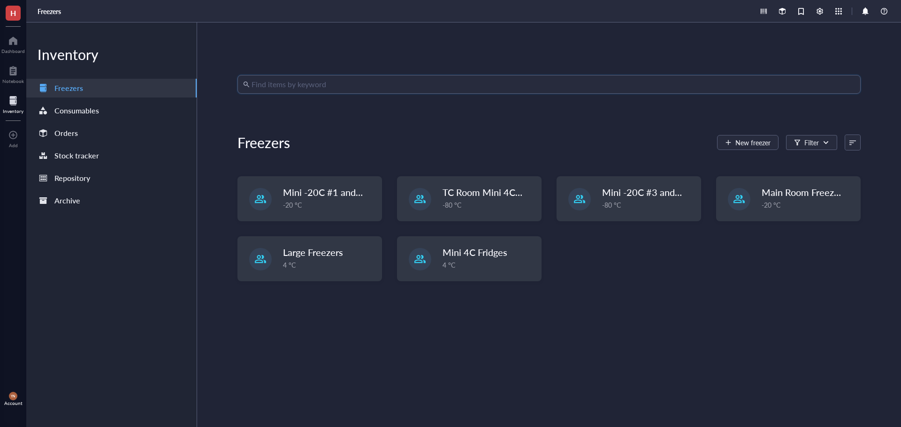
click at [286, 84] on input "search" at bounding box center [552, 85] width 603 height 18
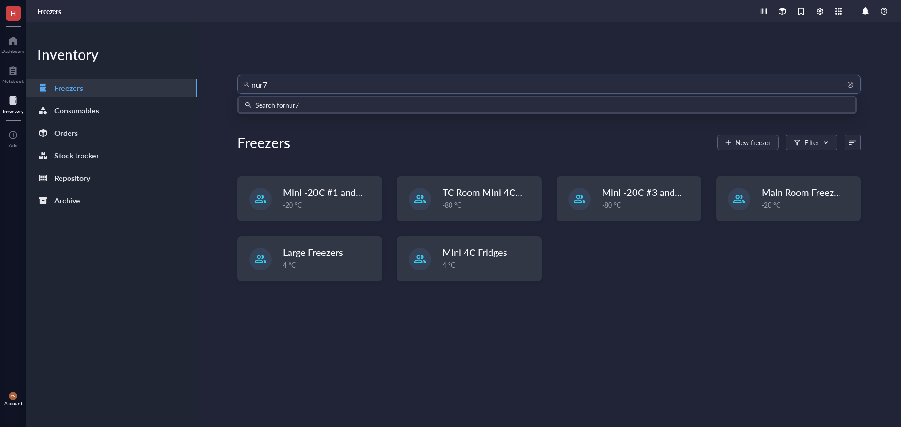
type input "nur77"
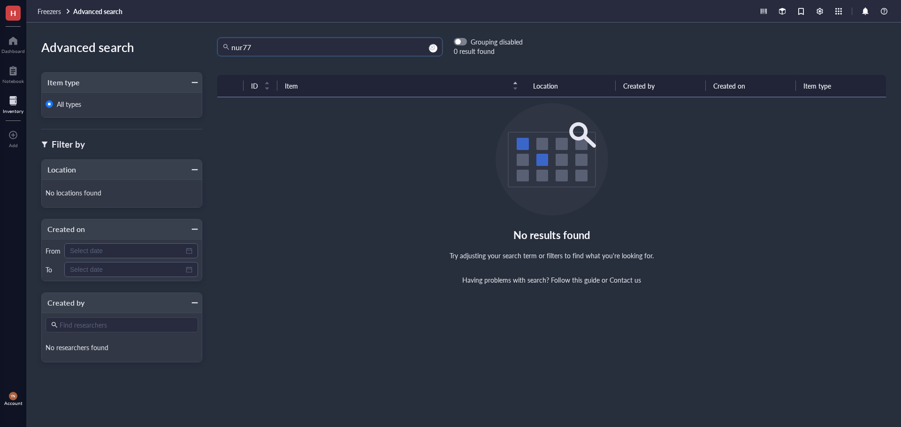
drag, startPoint x: 258, startPoint y: 47, endPoint x: 190, endPoint y: 47, distance: 67.5
click at [190, 47] on div "Advanced search Item type All types Filter by Location No locations found Creat…" at bounding box center [463, 225] width 874 height 405
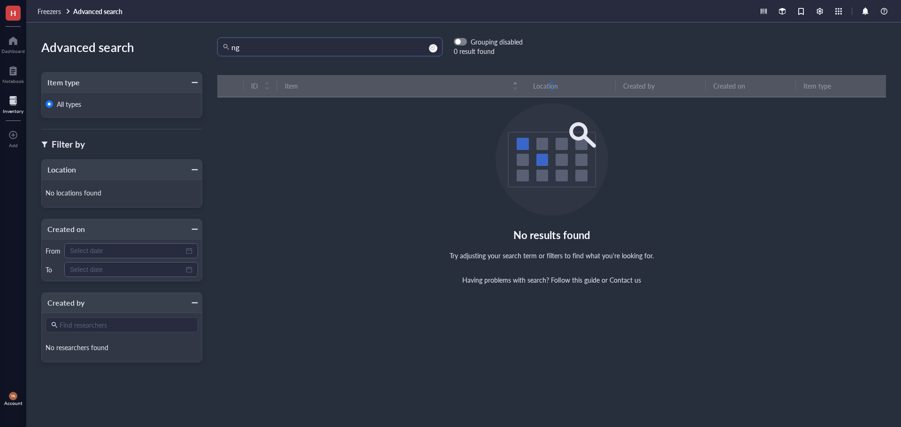
type input "n"
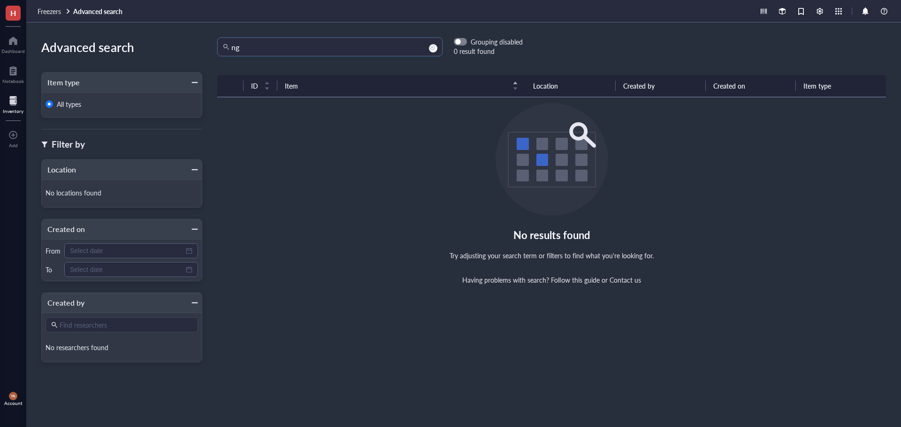
type input "n"
click at [11, 107] on div at bounding box center [13, 100] width 21 height 15
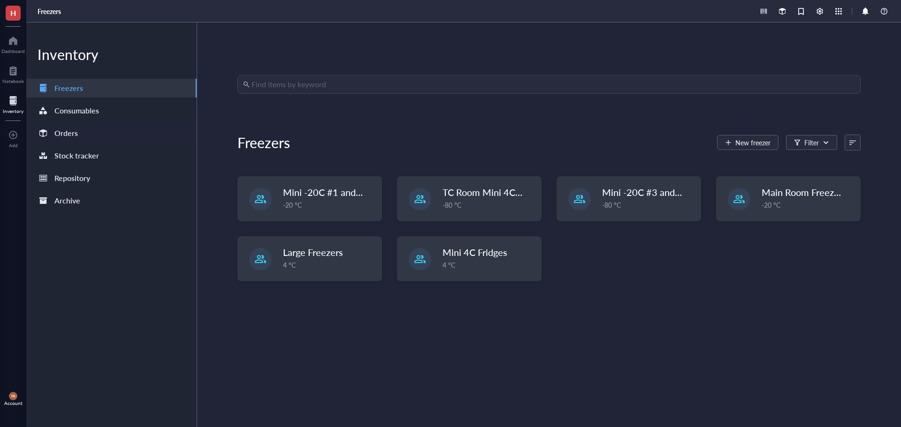
click at [69, 129] on div "Orders" at bounding box center [65, 133] width 23 height 13
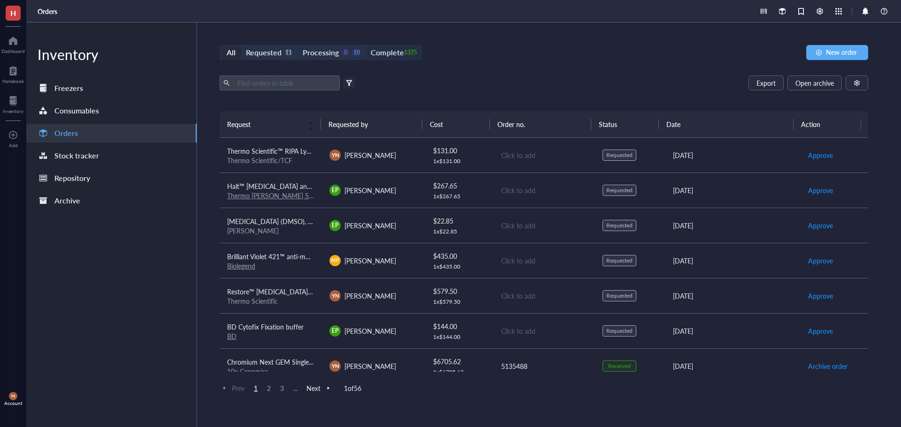
click at [384, 50] on div "Complete" at bounding box center [387, 52] width 33 height 13
click at [365, 46] on input "Complete 1375" at bounding box center [365, 46] width 0 height 0
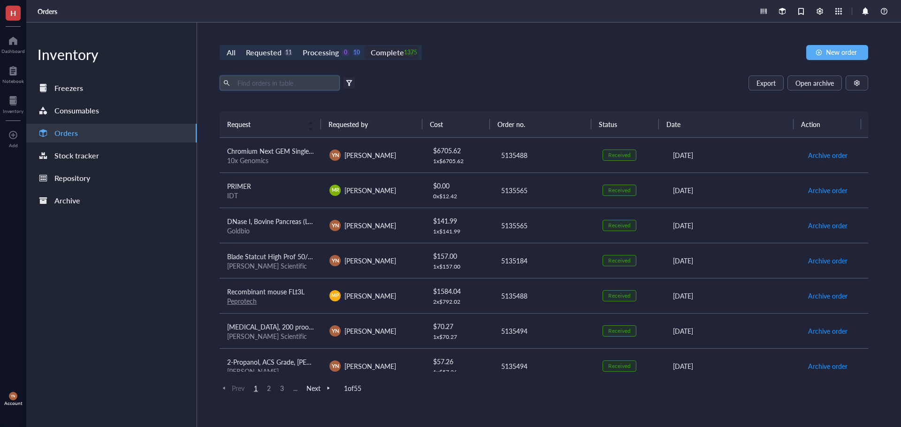
click at [307, 82] on input "text" at bounding box center [285, 83] width 102 height 14
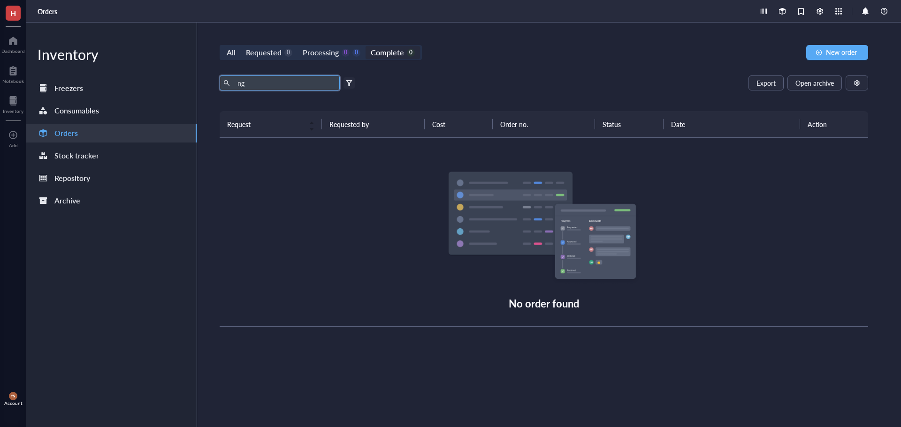
type input "n"
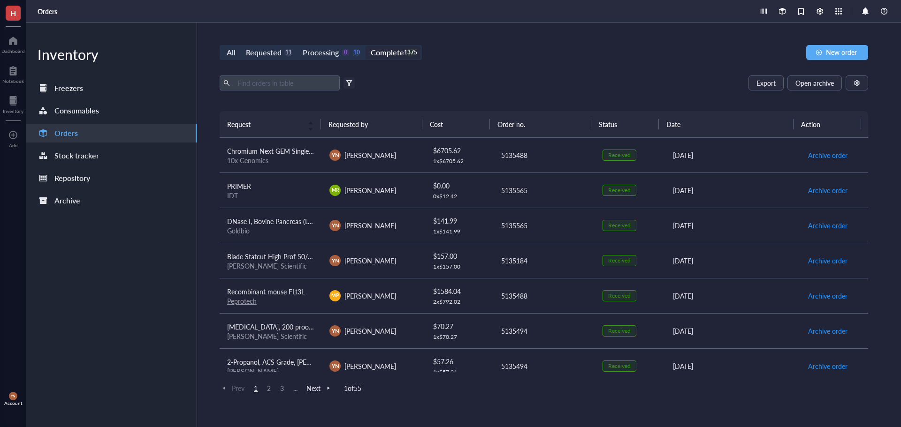
click at [468, 91] on div "Export Open archive Filter by: Requester Requested on Source / Vendor Last upda…" at bounding box center [543, 94] width 648 height 36
click at [254, 89] on input "text" at bounding box center [285, 83] width 102 height 14
click at [67, 91] on div "Freezers" at bounding box center [68, 88] width 29 height 13
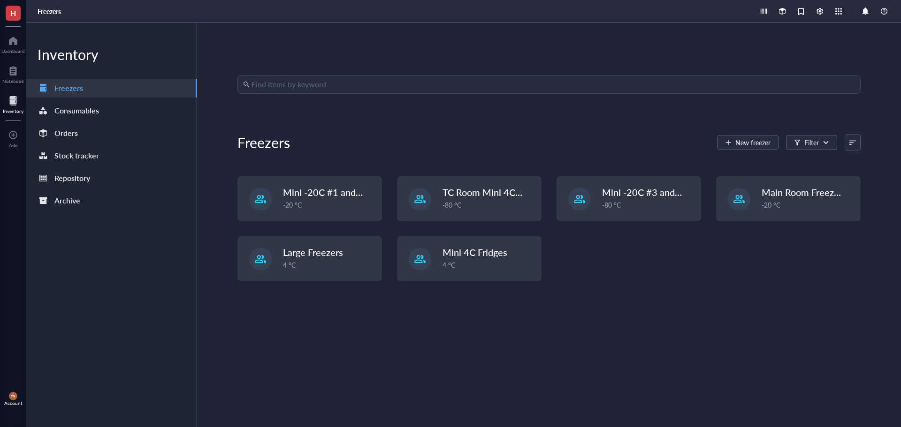
click at [283, 90] on input "search" at bounding box center [552, 85] width 603 height 18
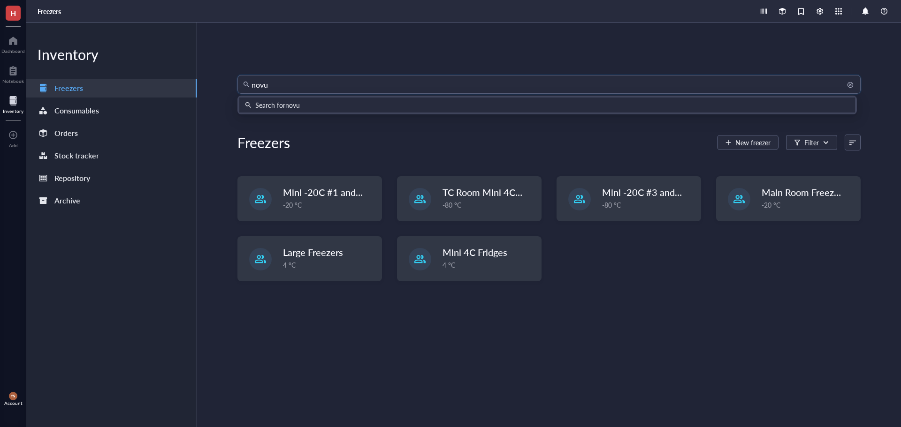
type input "novus"
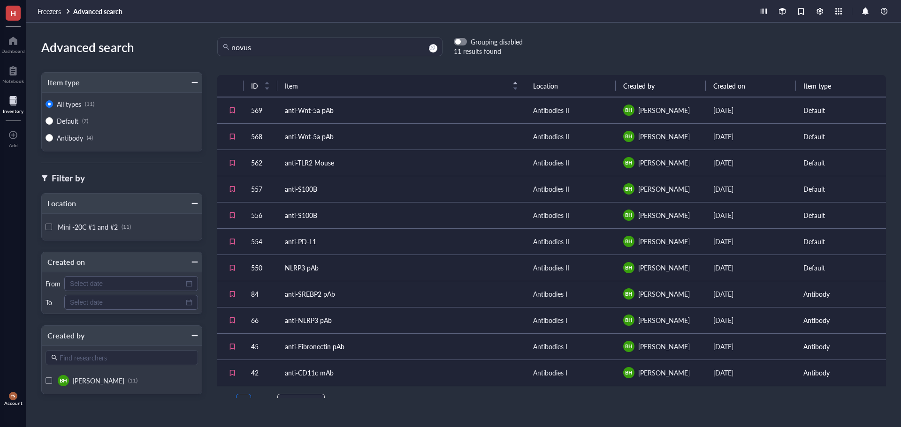
click at [526, 53] on div "novus Grouping disabled 11 results found" at bounding box center [551, 47] width 698 height 19
drag, startPoint x: 267, startPoint y: 50, endPoint x: 133, endPoint y: 35, distance: 134.9
click at [133, 35] on div "Advanced search Item type All types (11) Default (7) Antibody (4) Filter by Loc…" at bounding box center [463, 225] width 874 height 405
type input "r&d"
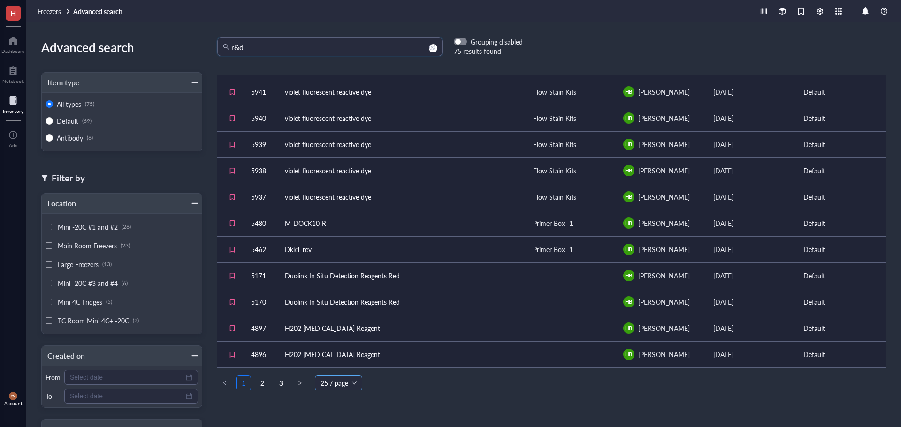
scroll to position [390, 0]
click at [259, 379] on link "2" at bounding box center [262, 383] width 14 height 14
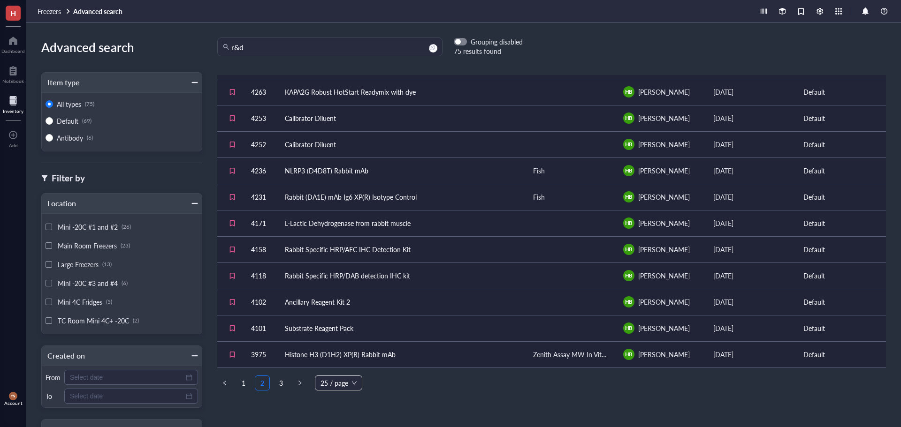
scroll to position [390, 0]
click at [279, 382] on link "3" at bounding box center [281, 383] width 14 height 14
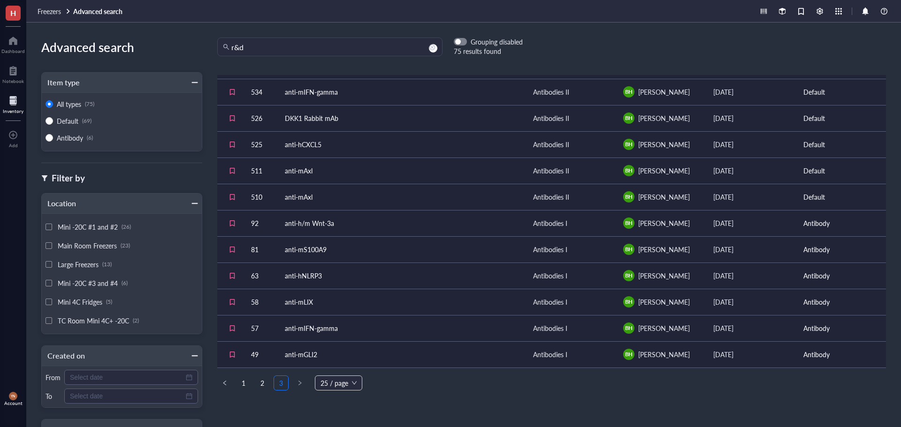
scroll to position [390, 0]
